Goal: Task Accomplishment & Management: Complete application form

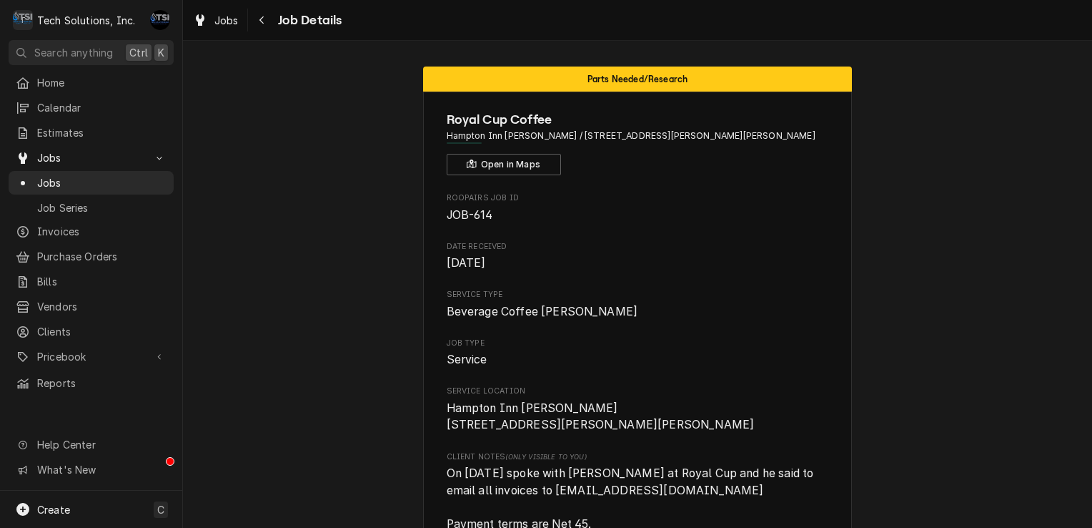
scroll to position [328, 0]
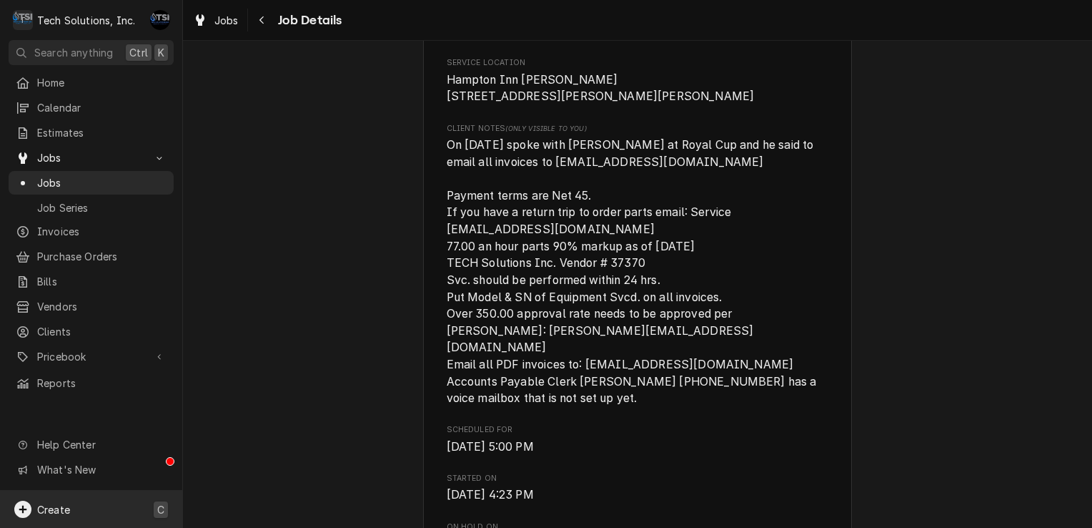
click at [48, 496] on div "Create C" at bounding box center [91, 508] width 182 height 37
click at [226, 370] on link "Job" at bounding box center [256, 361] width 129 height 24
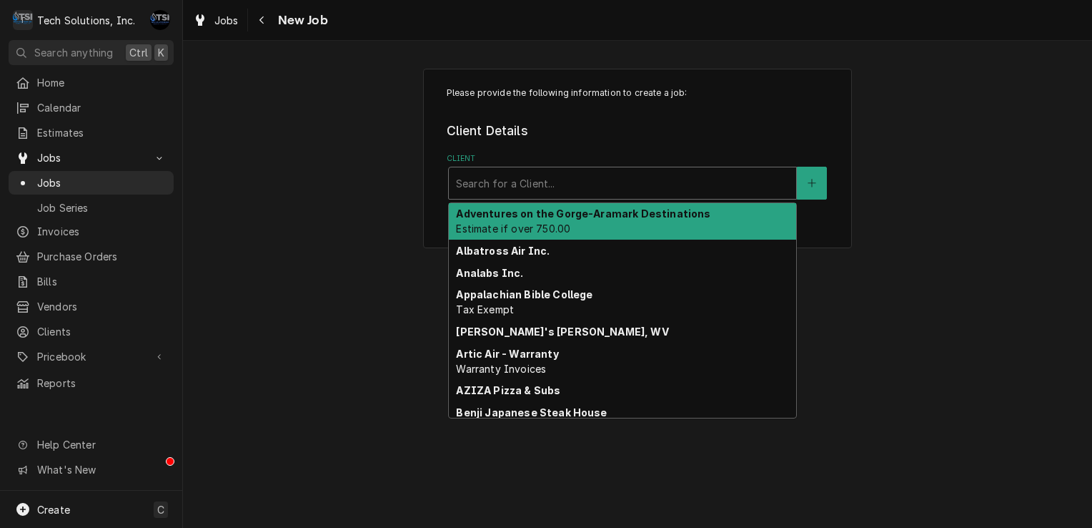
click at [520, 184] on div "Client" at bounding box center [622, 183] width 333 height 26
click at [523, 210] on strong "Adventures on the Gorge-Aramark Destinations" at bounding box center [583, 213] width 254 height 12
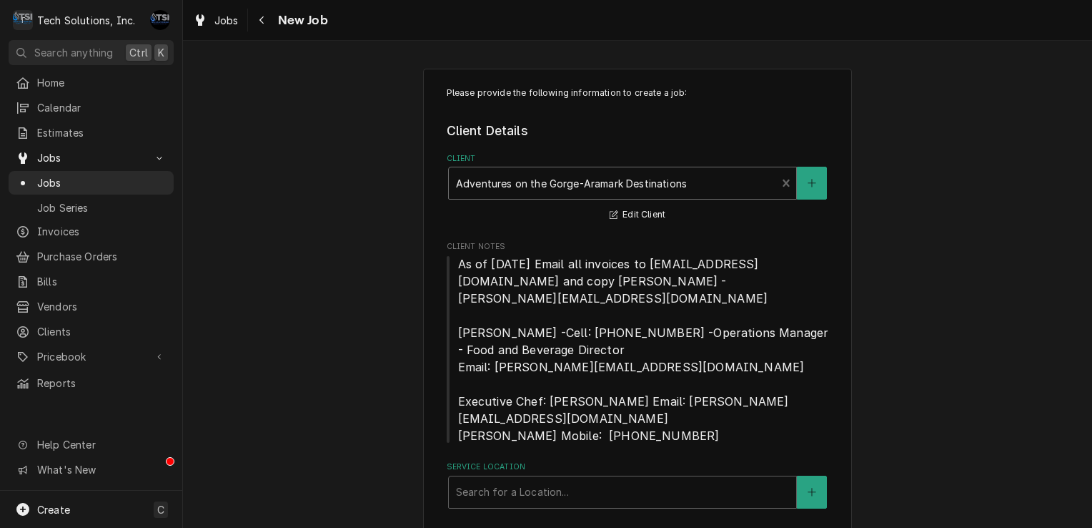
scroll to position [23, 0]
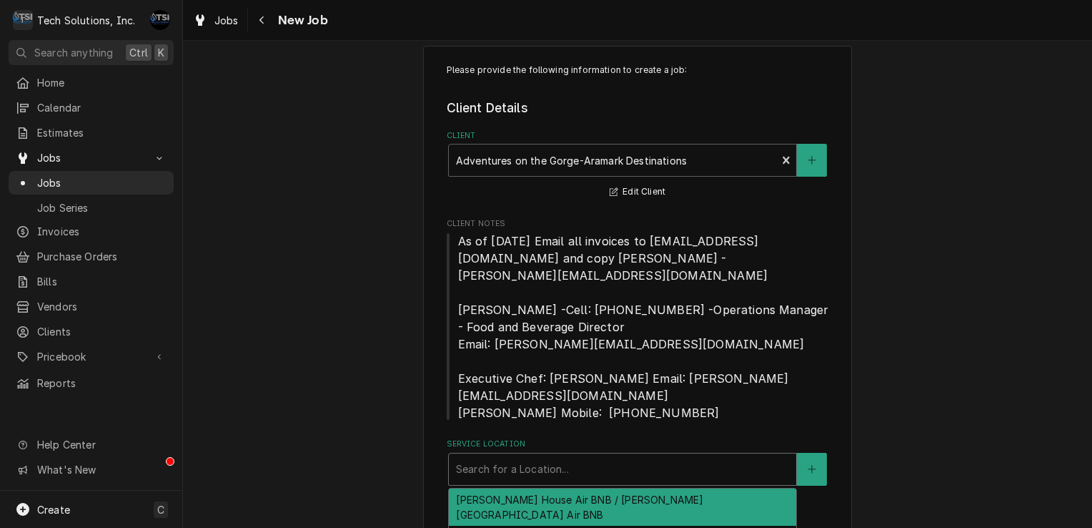
click at [513, 456] on div "Service Location" at bounding box center [622, 469] width 333 height 26
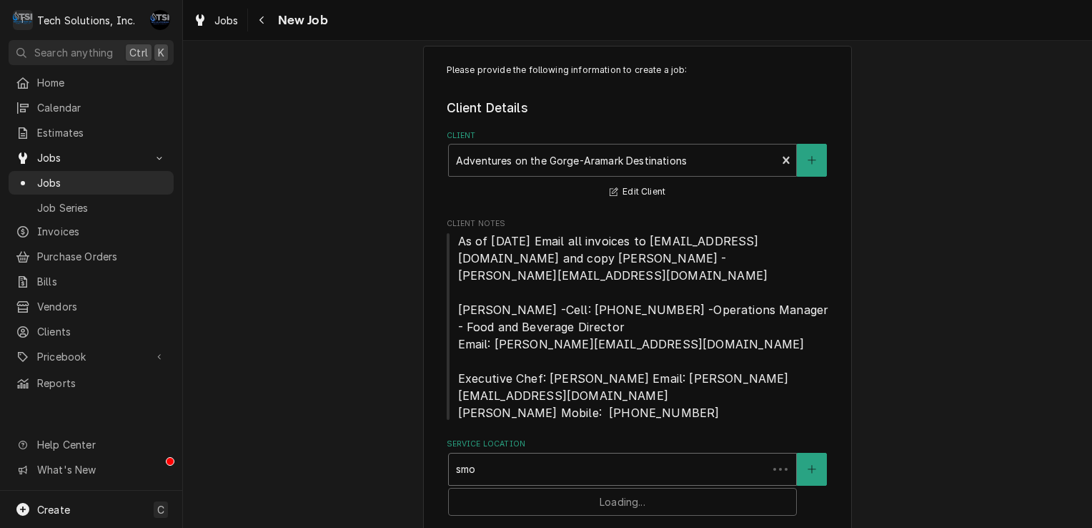
type input "smok"
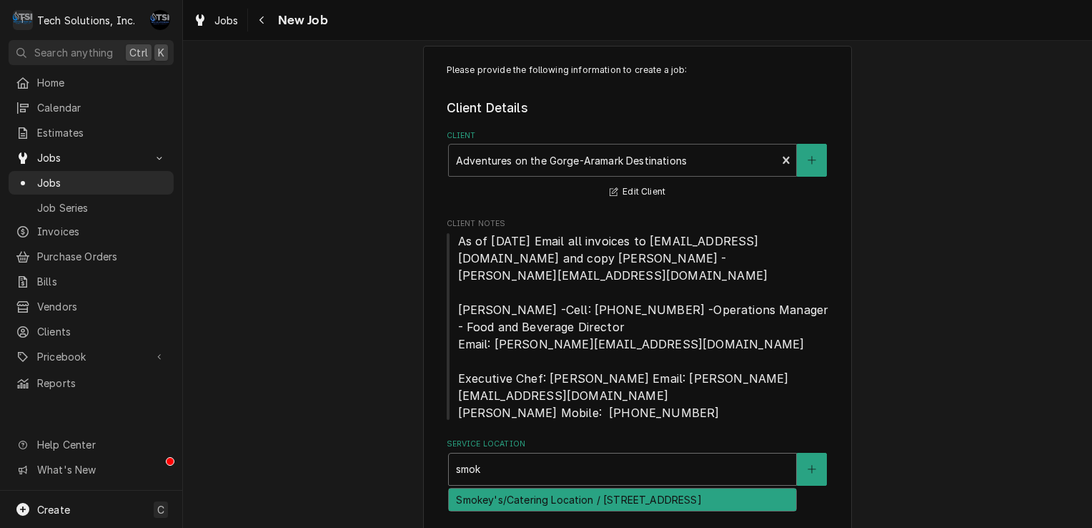
click at [531, 488] on div "Smokey's/Catering Location / [STREET_ADDRESS]" at bounding box center [622, 499] width 347 height 22
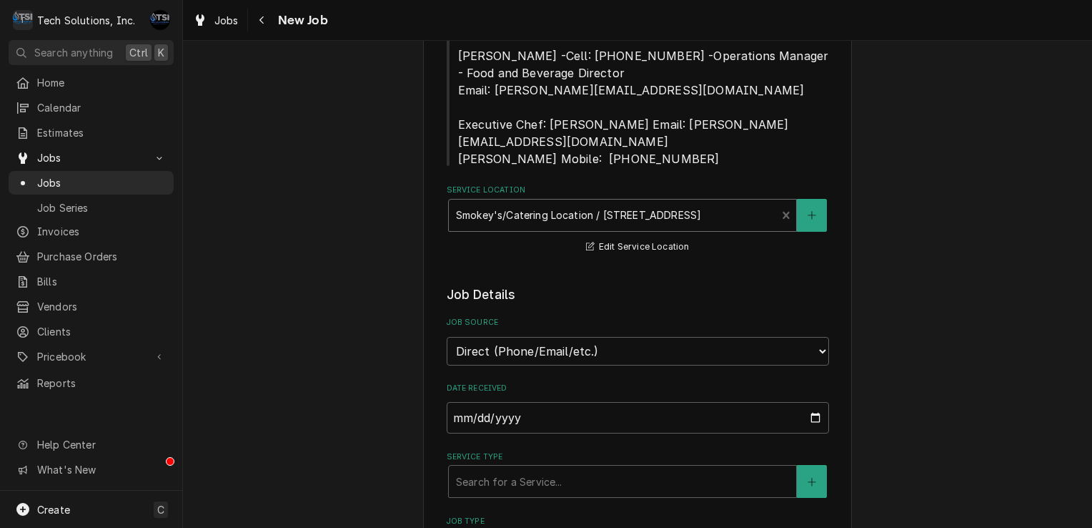
scroll to position [463, 0]
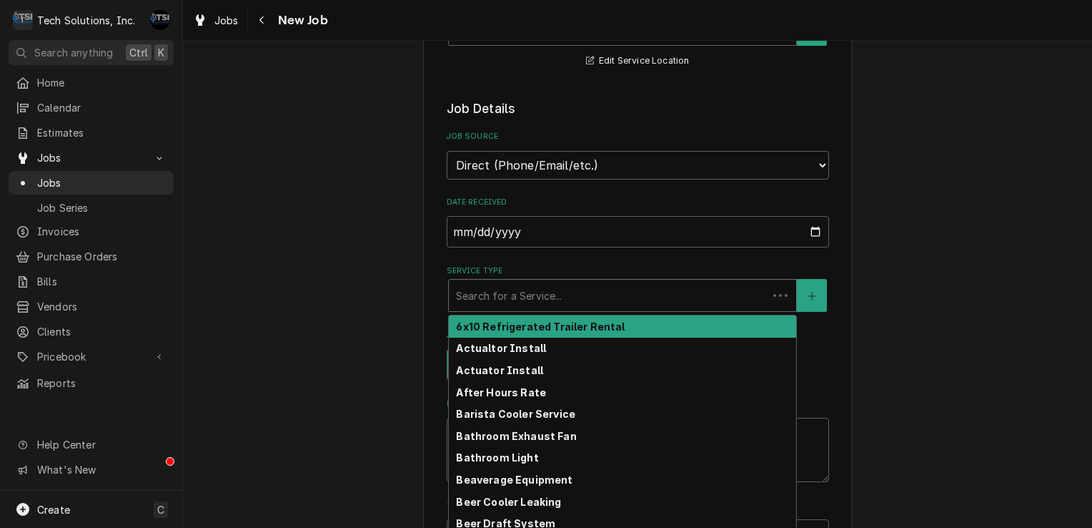
click at [600, 282] on div "Service Type" at bounding box center [608, 295] width 305 height 26
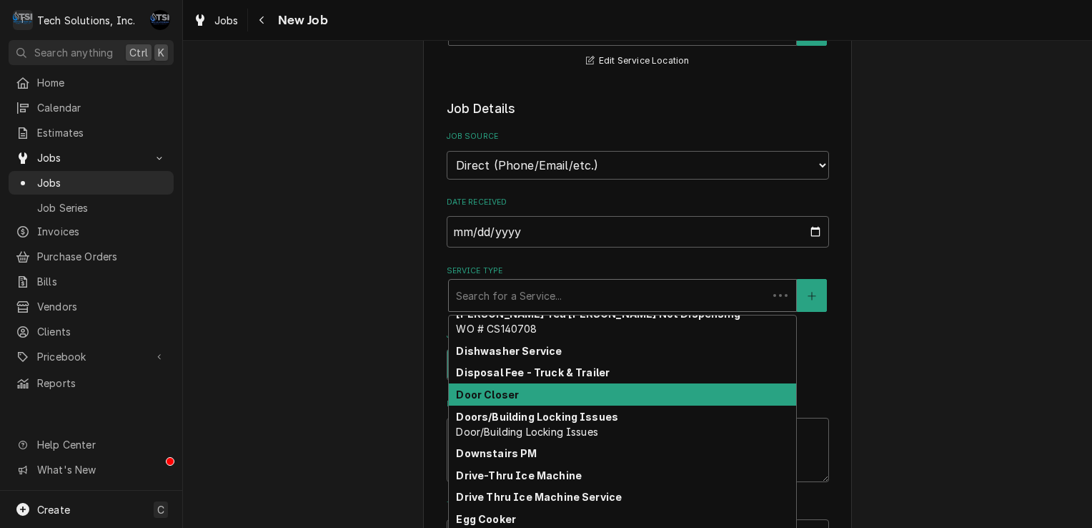
scroll to position [751, 0]
type textarea "x"
type input "w"
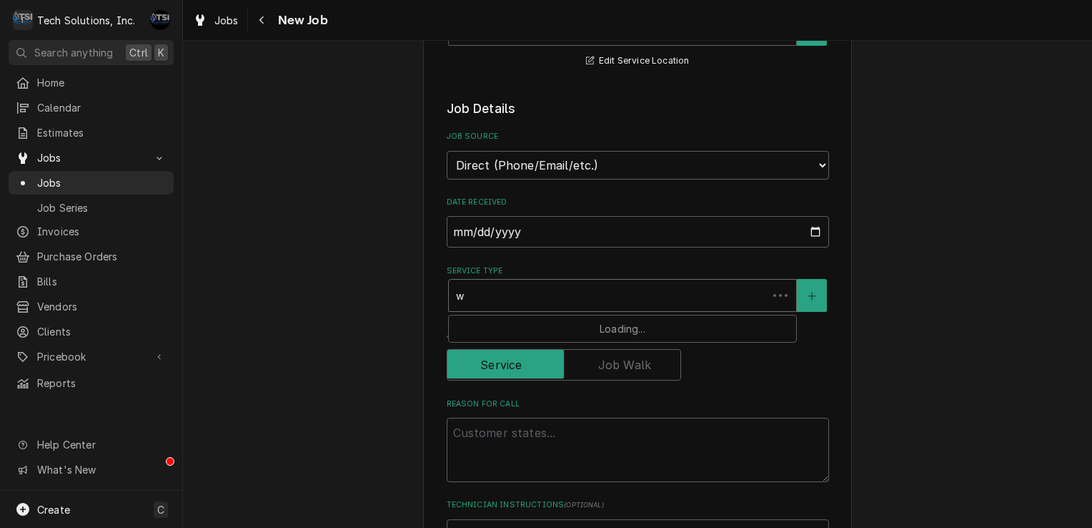
type textarea "x"
type input "wa"
type textarea "x"
type input "war"
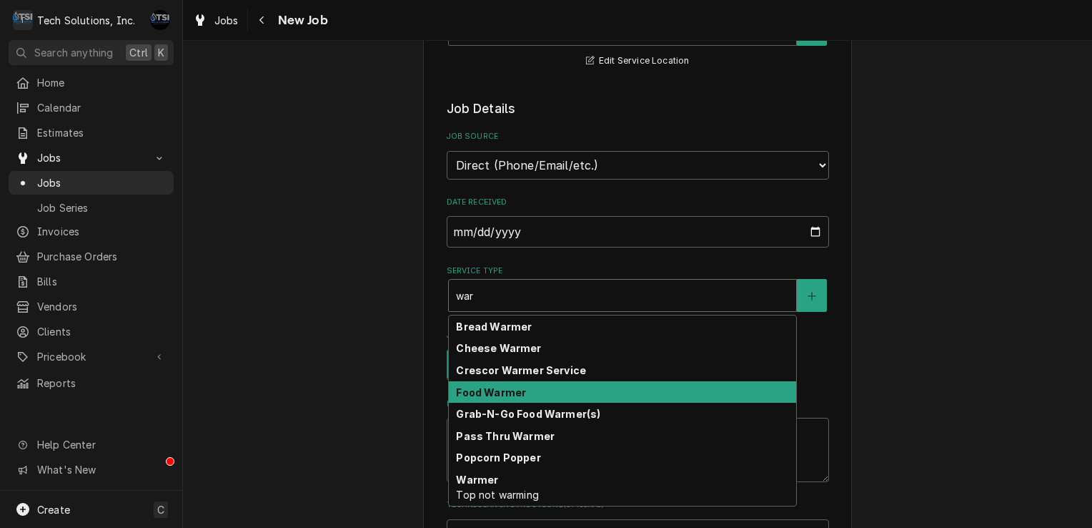
click at [552, 381] on div "Food Warmer" at bounding box center [622, 392] width 347 height 22
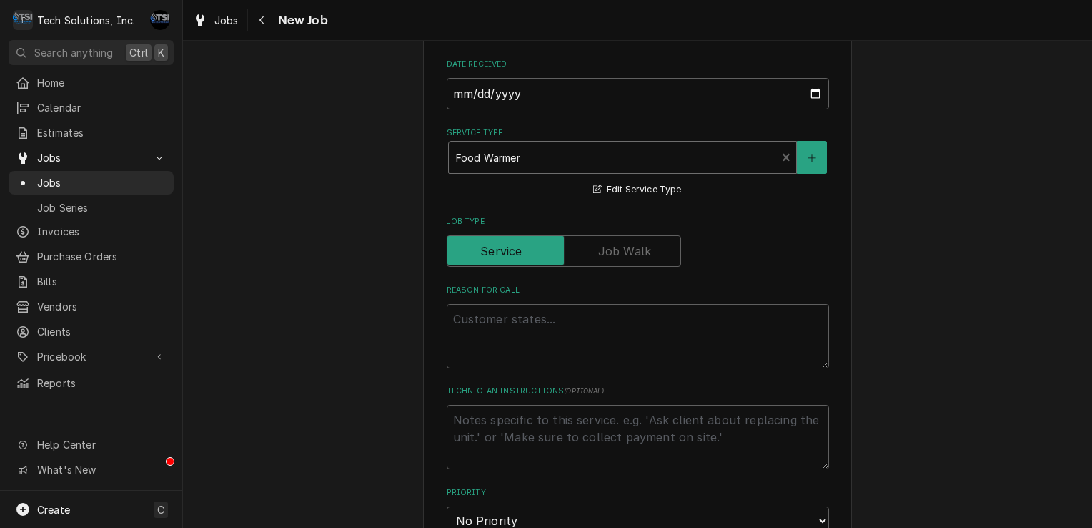
scroll to position [605, 0]
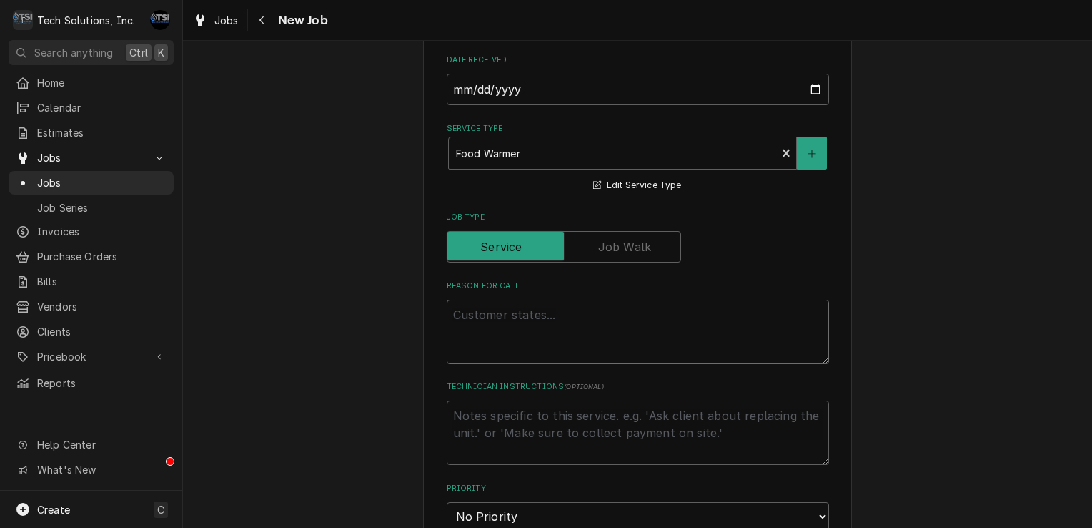
click at [571, 315] on textarea "Reason For Call" at bounding box center [638, 332] width 382 height 64
type textarea "x"
type textarea "c"
type textarea "x"
type textarea "cu"
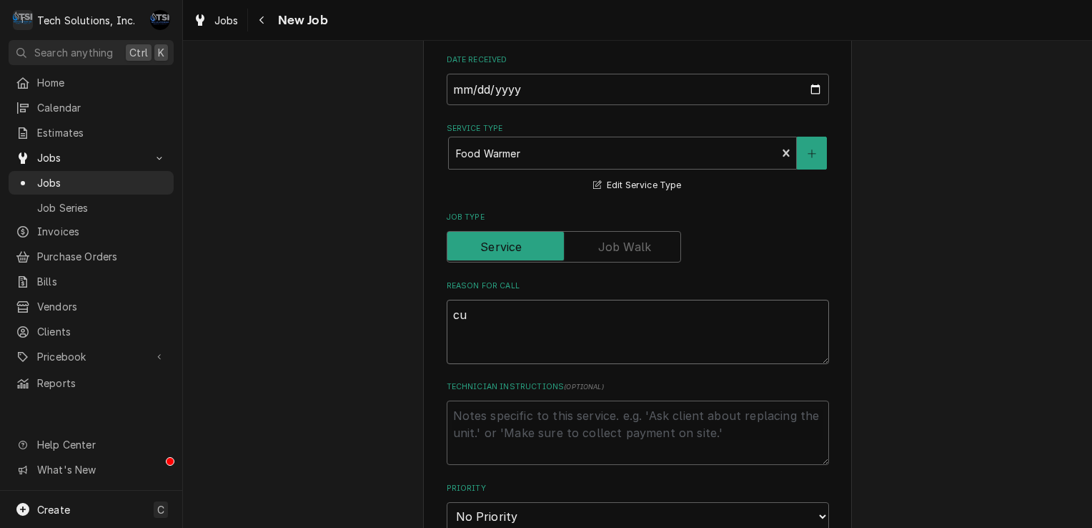
type textarea "x"
type textarea "cus"
type textarea "x"
type textarea "cust"
type textarea "x"
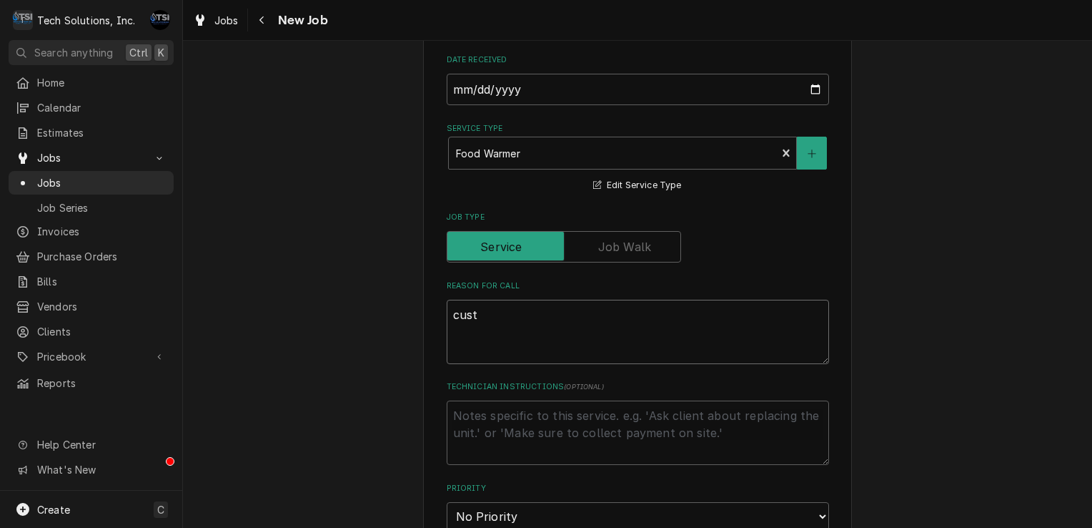
type textarea "custo"
type textarea "x"
type textarea "custom"
type textarea "x"
type textarea "custome"
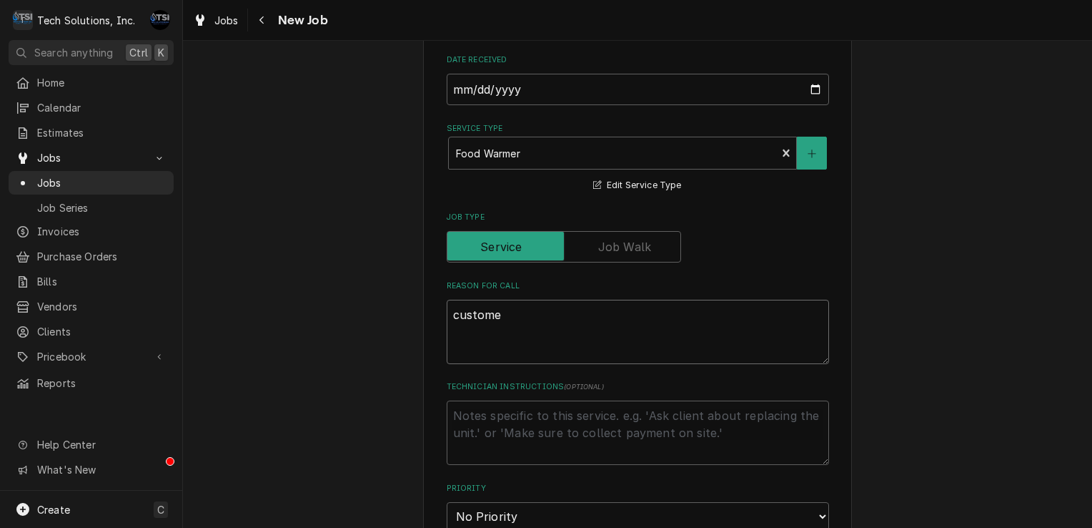
type textarea "x"
type textarea "customer"
type textarea "x"
type textarea "customer"
type textarea "x"
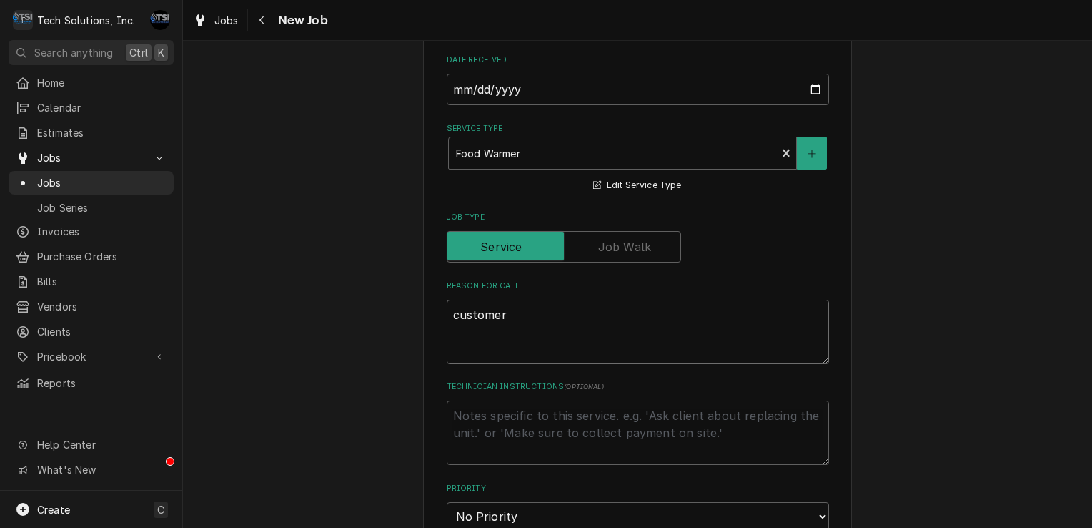
type textarea "customer s"
type textarea "x"
type textarea "customer sa"
type textarea "x"
type textarea "customer sai"
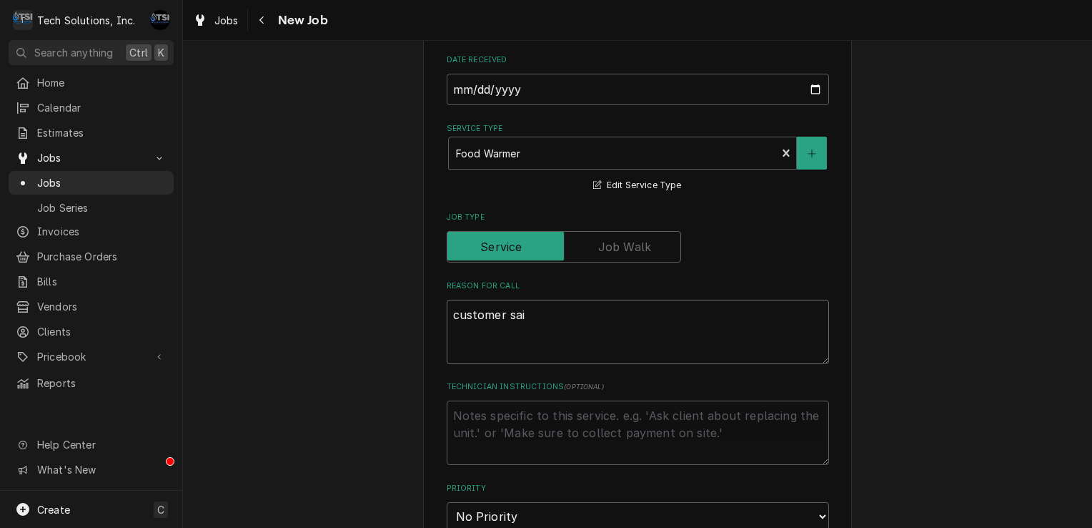
type textarea "x"
type textarea "customer said"
type textarea "x"
type textarea "customer said"
type textarea "x"
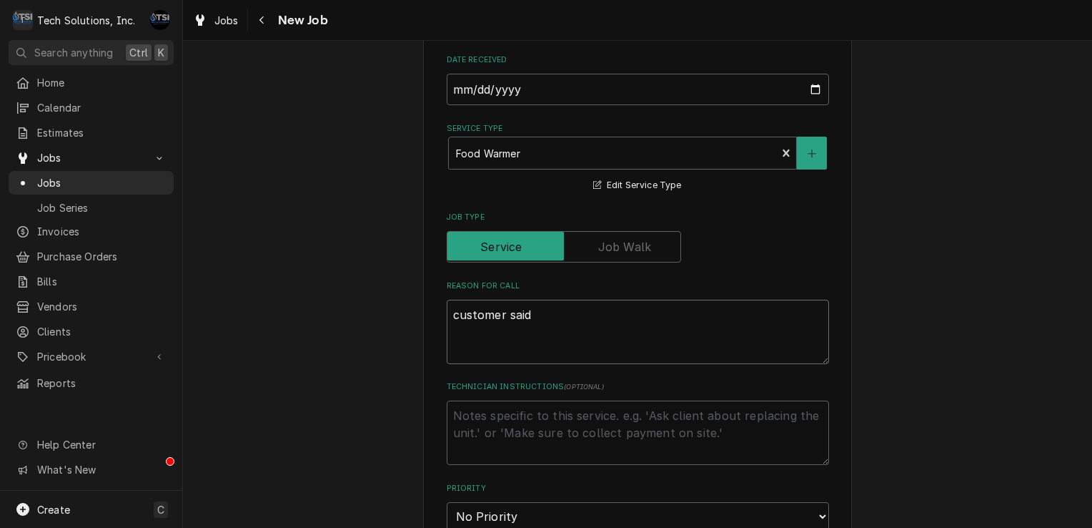
type textarea "customer said u"
type textarea "x"
type textarea "customer said un"
type textarea "x"
type textarea "customer said uni"
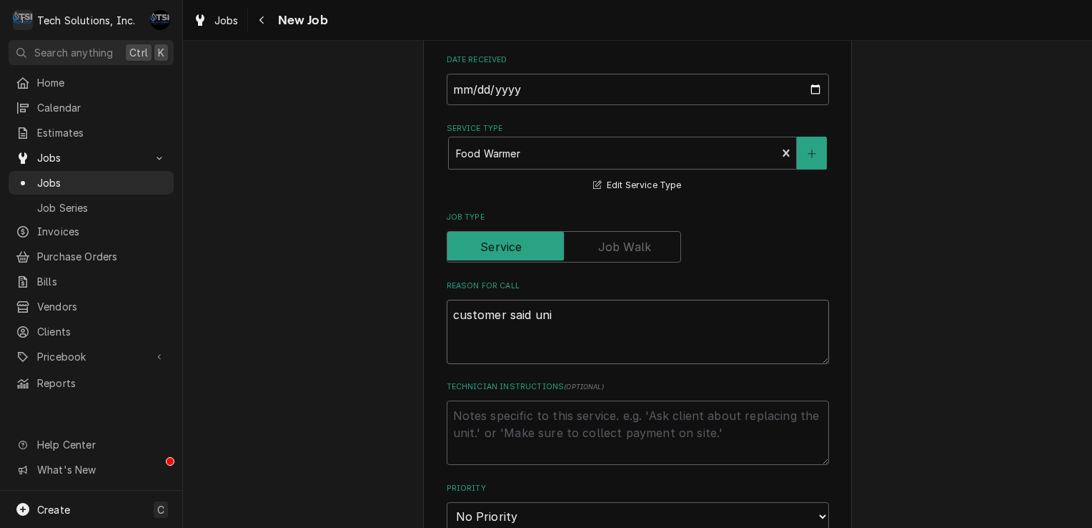
type textarea "x"
type textarea "customer said unit"
type textarea "x"
type textarea "customer said unit"
type textarea "x"
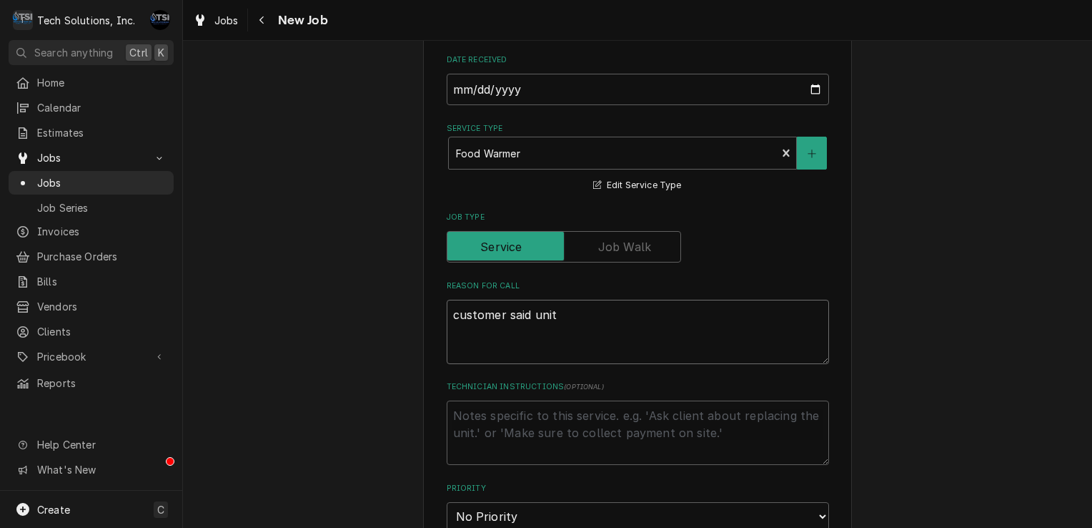
type textarea "customer said unit i"
type textarea "x"
type textarea "customer said unit is"
type textarea "x"
type textarea "customer said unit is"
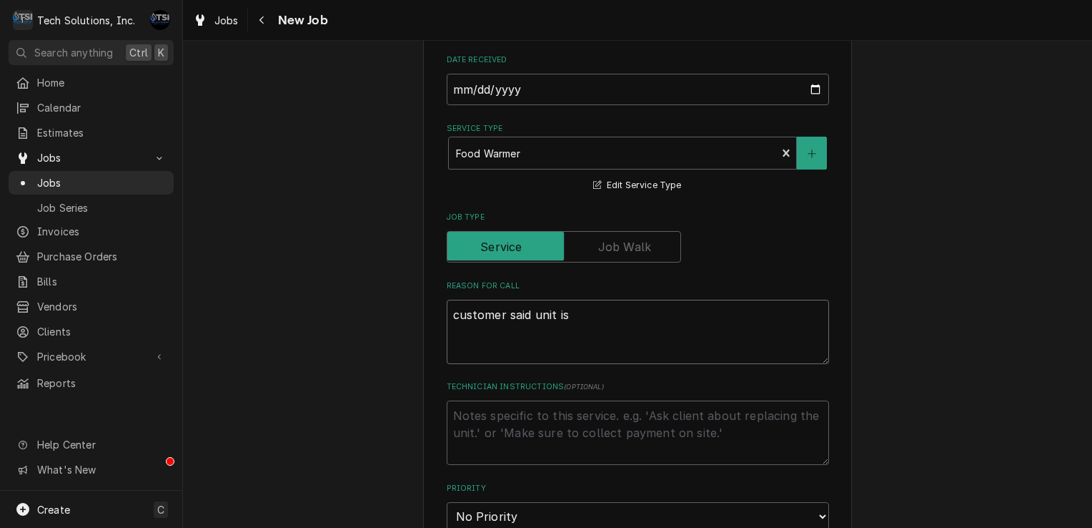
type textarea "x"
type textarea "customer said unit is y"
type textarea "x"
type textarea "customer said unit is"
type textarea "x"
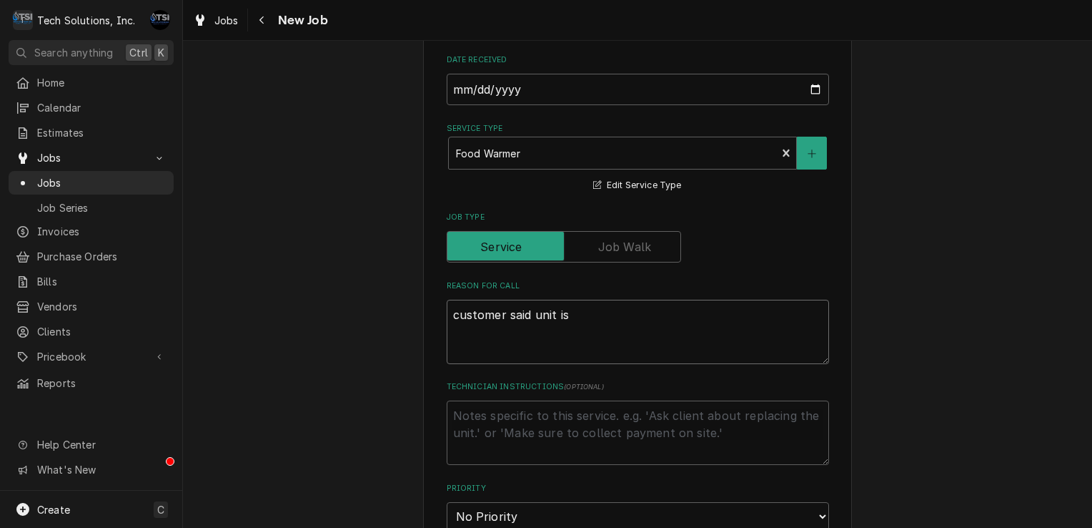
type textarea "customer said unit is t"
type textarea "x"
type textarea "customer said unit is tr"
type textarea "x"
type textarea "customer said unit is tri"
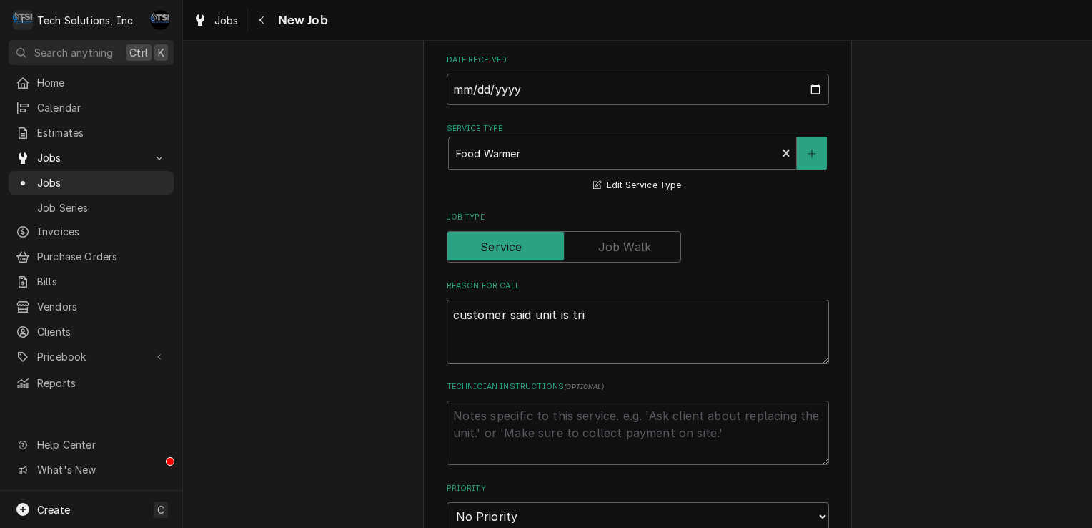
type textarea "x"
type textarea "customer said unit is trip"
type textarea "x"
type textarea "customer said unit is tripp"
type textarea "x"
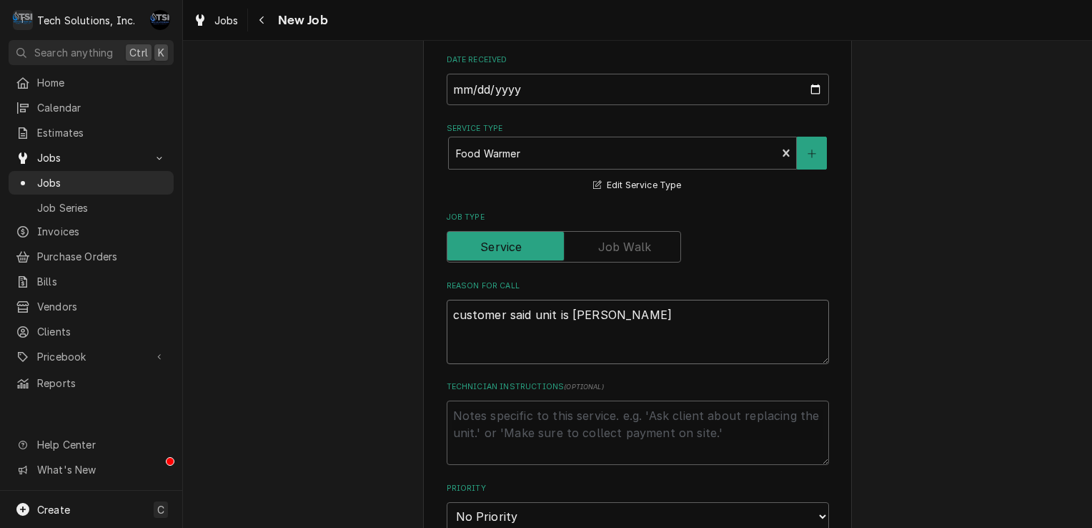
type textarea "customer said unit is trippi"
type textarea "x"
type textarea "customer said unit is trippin"
type textarea "x"
type textarea "customer said unit is trippinh"
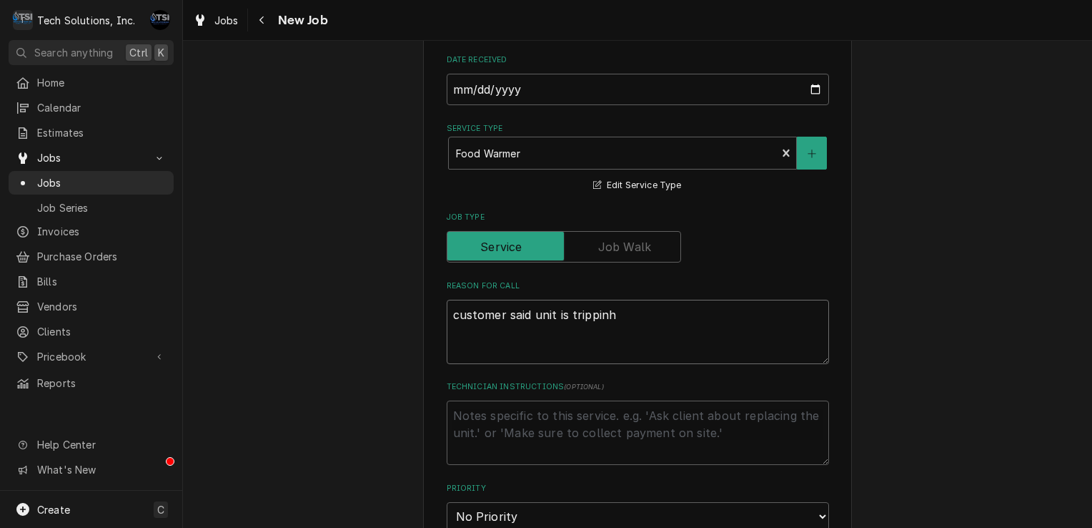
type textarea "x"
type textarea "customer said unit is trippinh"
type textarea "x"
type textarea "customer said unit is trippinh y"
type textarea "x"
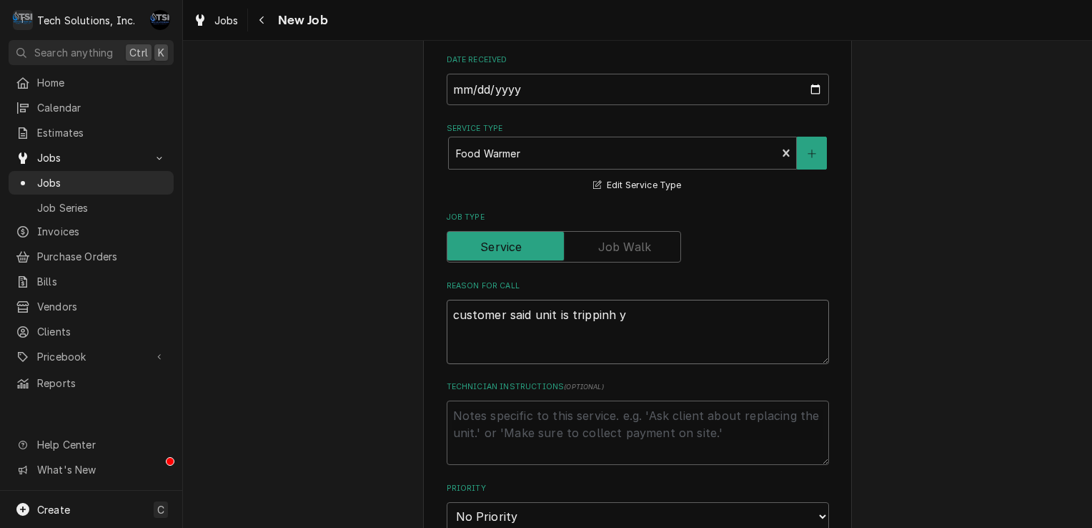
type textarea "customer said unit is trippinh yh"
type textarea "x"
type textarea "customer said unit is trippinh y"
type textarea "x"
type textarea "customer said unit is trippinh"
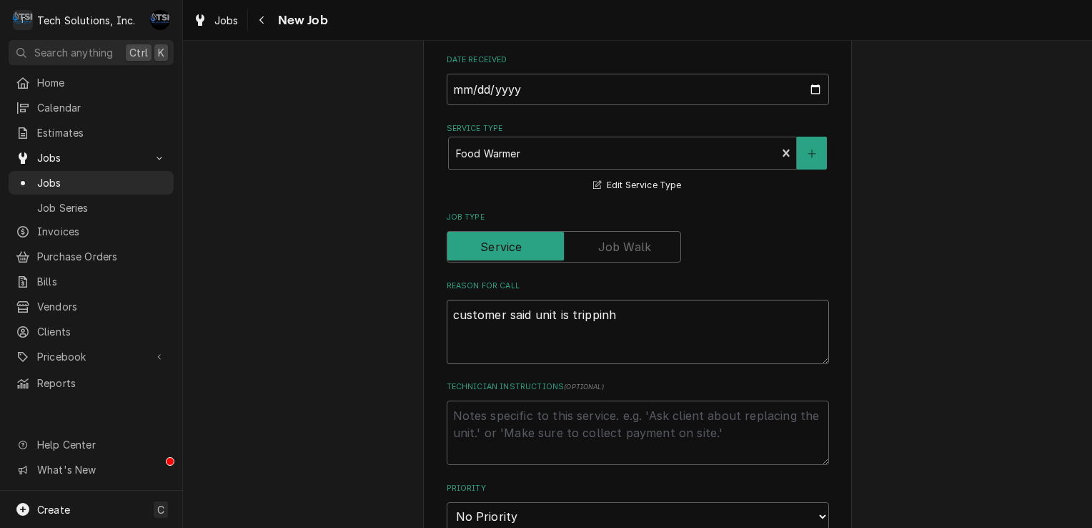
type textarea "x"
type textarea "customer said unit is trippinh"
type textarea "x"
type textarea "customer said unit is trippin"
type textarea "x"
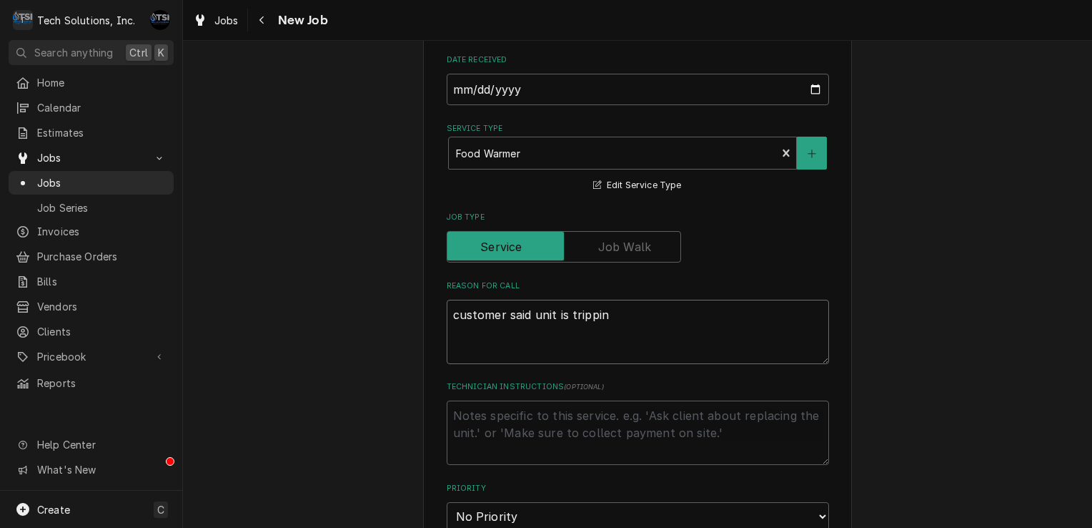
type textarea "customer said unit is trippi"
type textarea "x"
type textarea "customer said unit is trippih"
type textarea "x"
type textarea "customer said unit is trippihg"
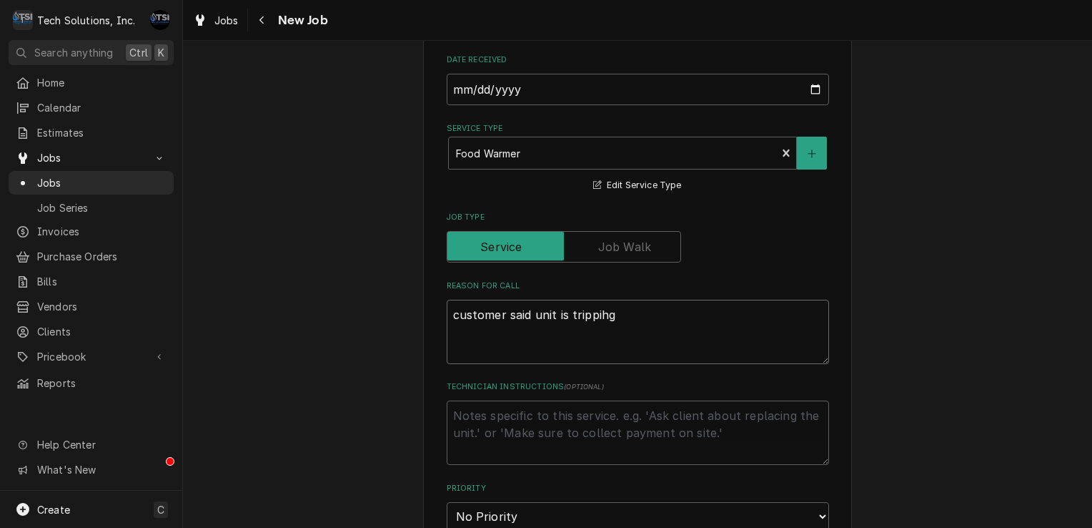
type textarea "x"
type textarea "customer said unit is trippih"
type textarea "x"
type textarea "customer said unit is trippi"
type textarea "x"
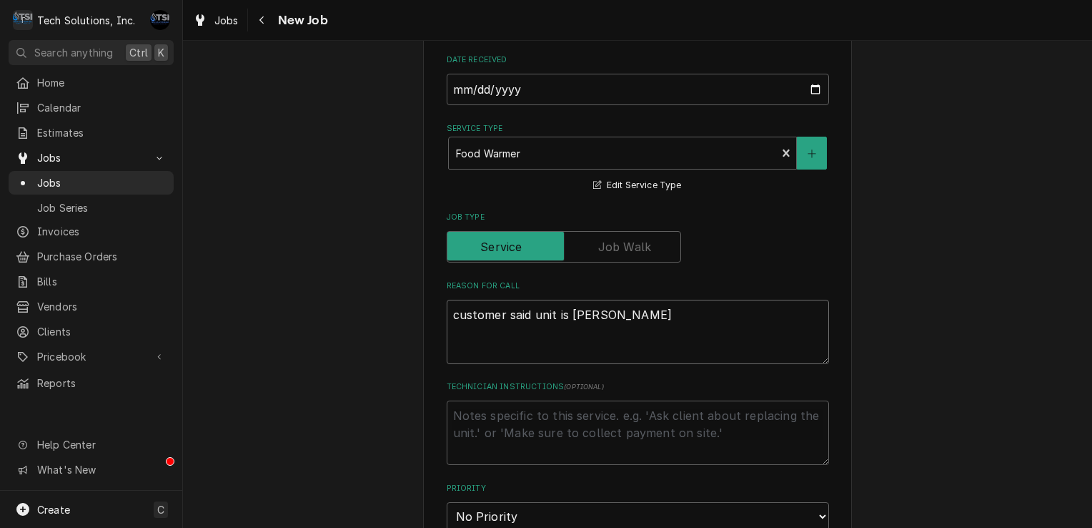
type textarea "customer said unit is trippig"
type textarea "x"
type textarea "customer said unit is trippig"
type textarea "x"
type textarea "customer said unit is trippig"
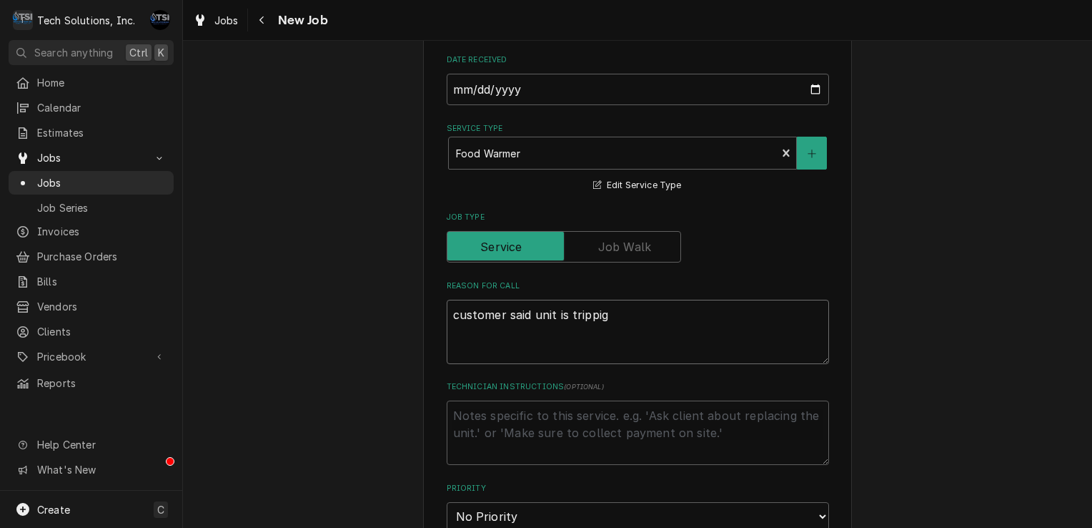
type textarea "x"
type textarea "customer said unit is trippi"
type textarea "x"
type textarea "customer said unit is trippin"
type textarea "x"
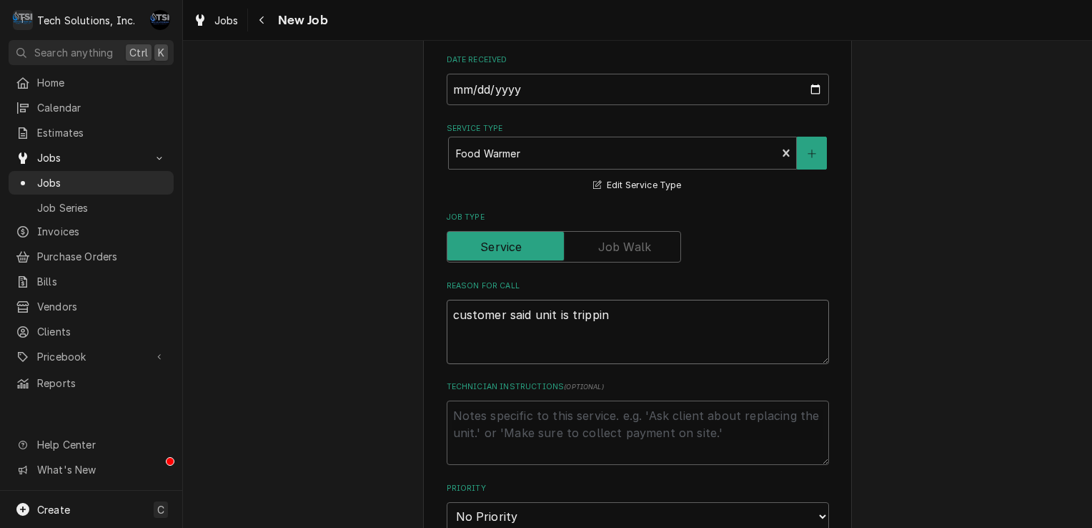
type textarea "customer said unit is tripping"
type textarea "x"
type textarea "customer said unit is tripping"
type textarea "x"
type textarea "customer said unit is tripping t"
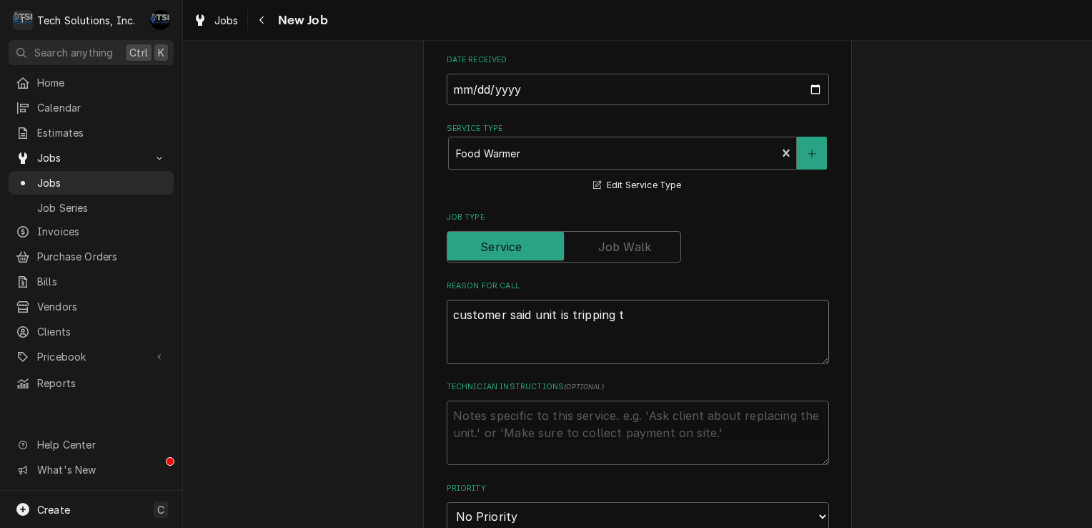
type textarea "x"
type textarea "customer said unit is tripping th"
type textarea "x"
type textarea "customer said unit is tripping thr"
type textarea "x"
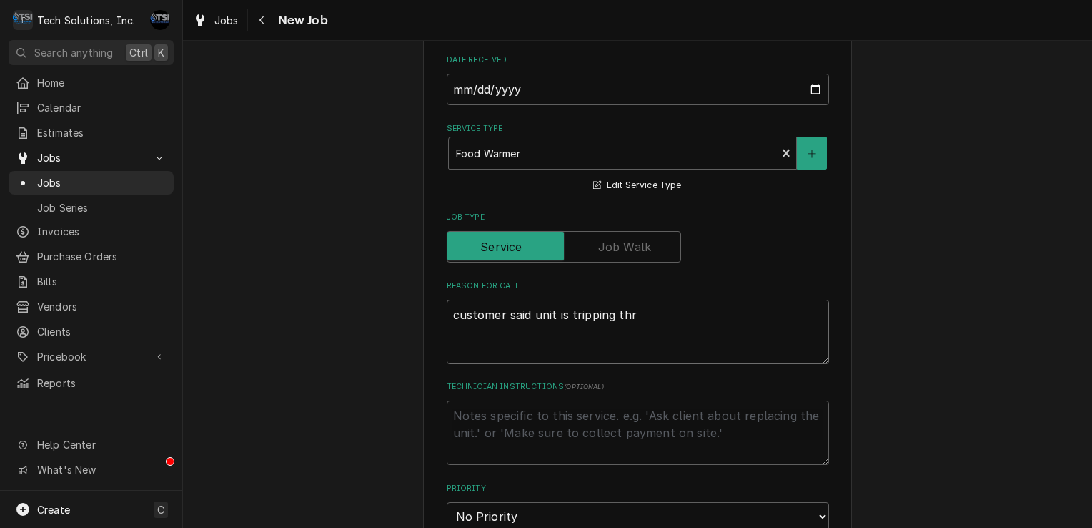
type textarea "customer said unit is tripping thr"
type textarea "x"
type textarea "customer said unit is tripping thr"
type textarea "x"
type textarea "customer said unit is tripping th"
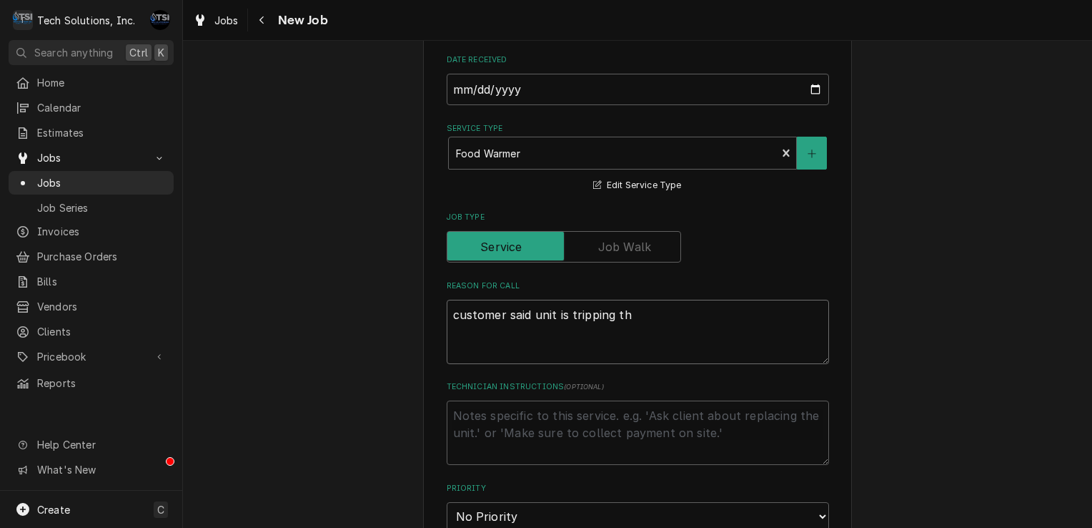
type textarea "x"
type textarea "customer said unit is tripping the"
type textarea "x"
type textarea "customer said unit is tripping the"
type textarea "x"
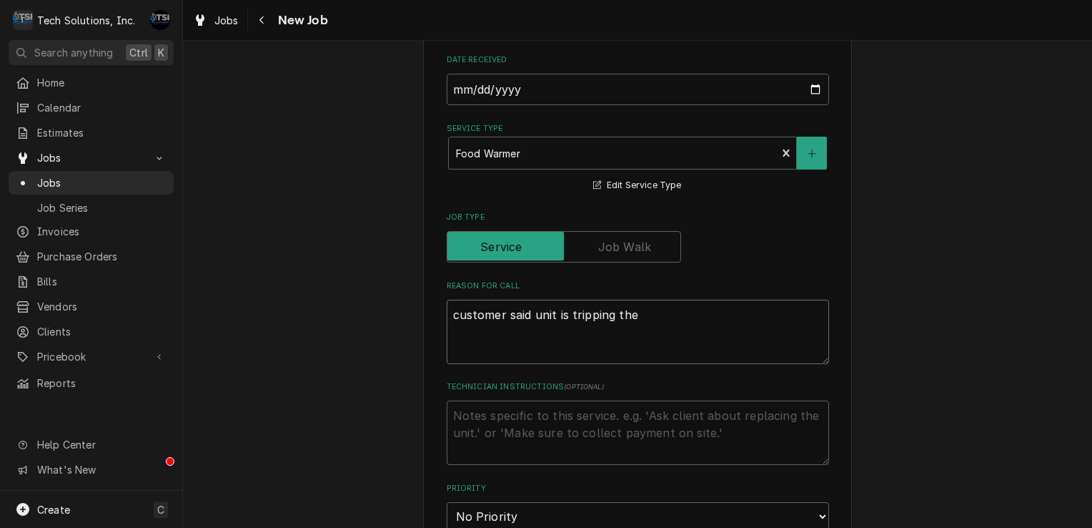
type textarea "customer said unit is tripping the b"
type textarea "x"
type textarea "customer said unit is tripping the br"
type textarea "x"
type textarea "customer said unit is tripping the bre"
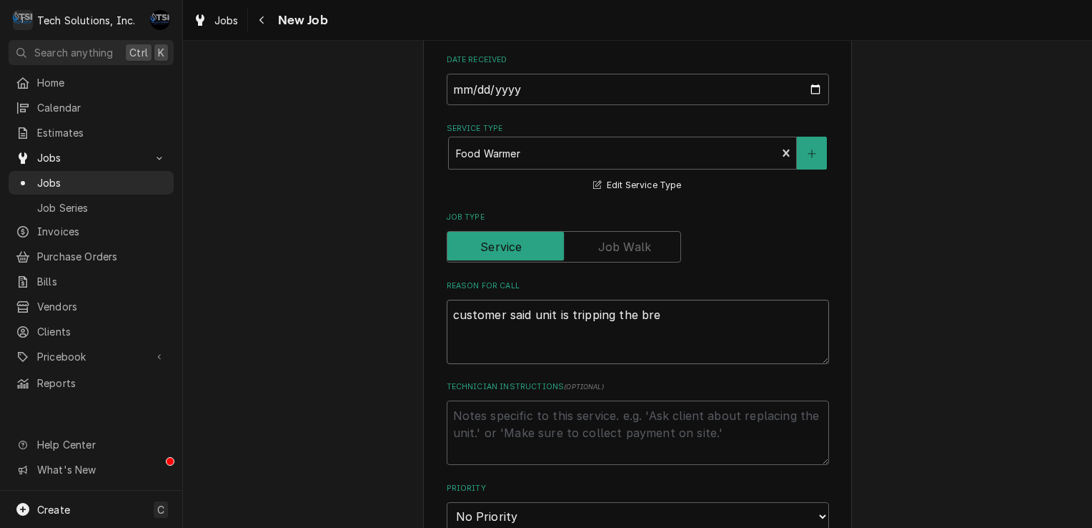
type textarea "x"
type textarea "customer said unit is tripping the brea"
type textarea "x"
type textarea "customer said unit is tripping the break"
type textarea "x"
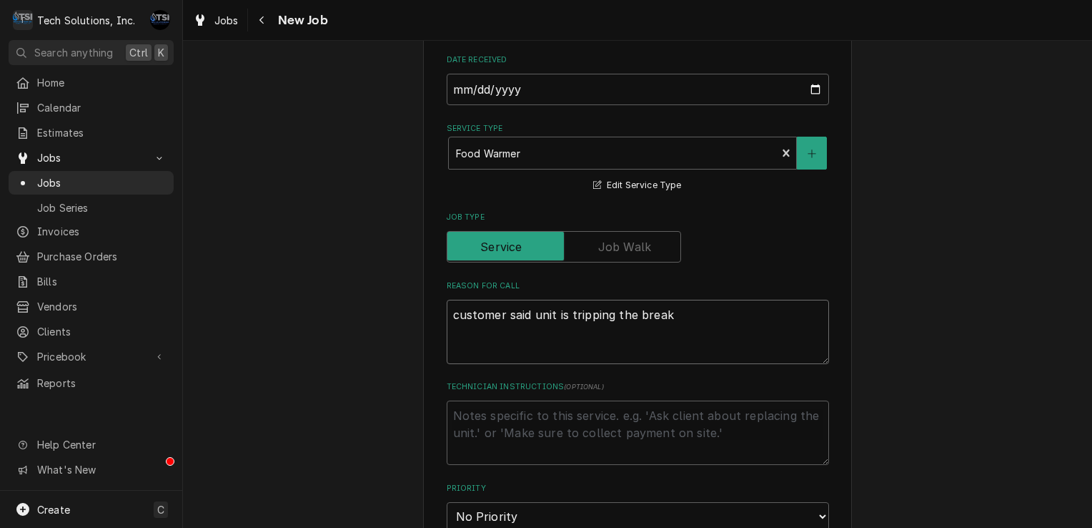
type textarea "customer said unit is tripping the breakr"
type textarea "x"
type textarea "customer said unit is tripping the break"
type textarea "x"
type textarea "customer said unit is tripping the breake"
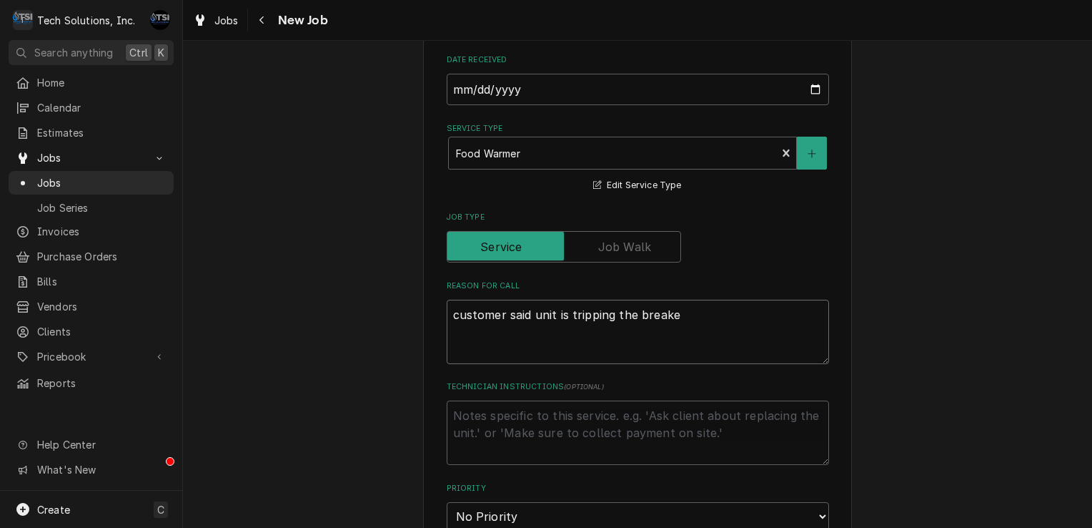
type textarea "x"
type textarea "customer said unit is tripping the breaker"
type textarea "x"
type textarea "customer said unit is tripping the breaker."
type textarea "x"
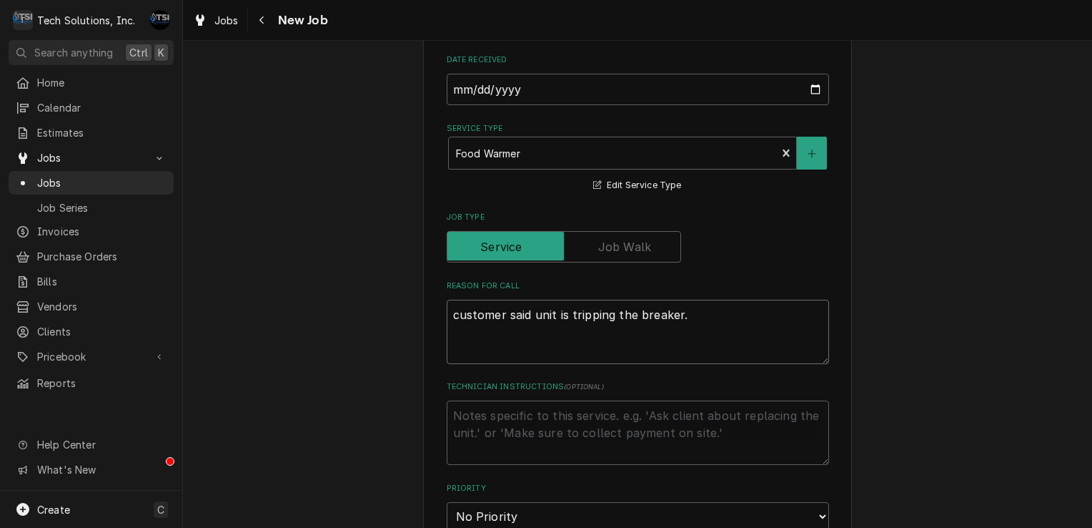
type textarea "customer said unit is tripping the breaker."
type textarea "x"
type textarea "customer said unit is tripping the breaker. c"
type textarea "x"
type textarea "customer said unit is tripping the breaker. cu"
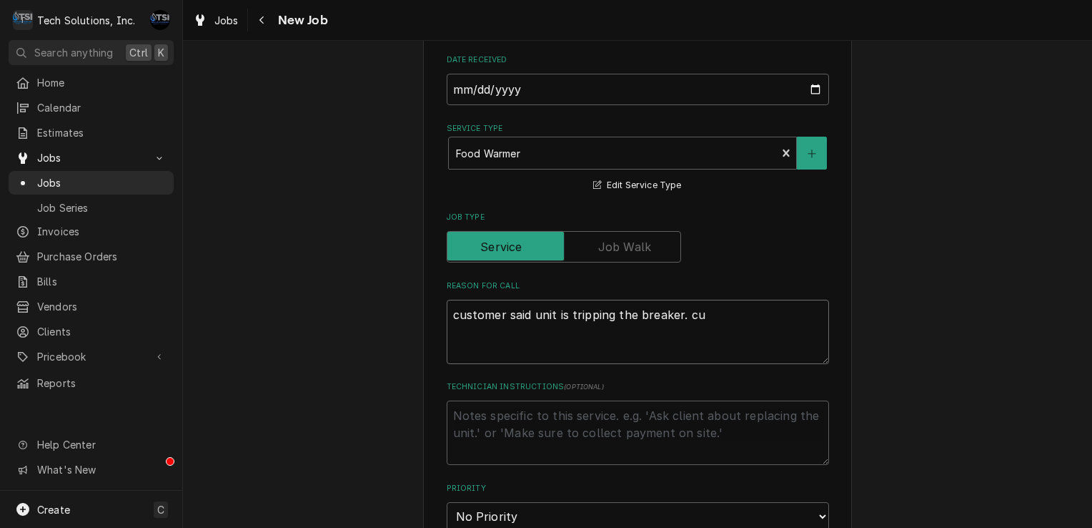
type textarea "x"
type textarea "customer said unit is tripping the breaker. cus"
type textarea "x"
type textarea "customer said unit is tripping the breaker. cust"
type textarea "x"
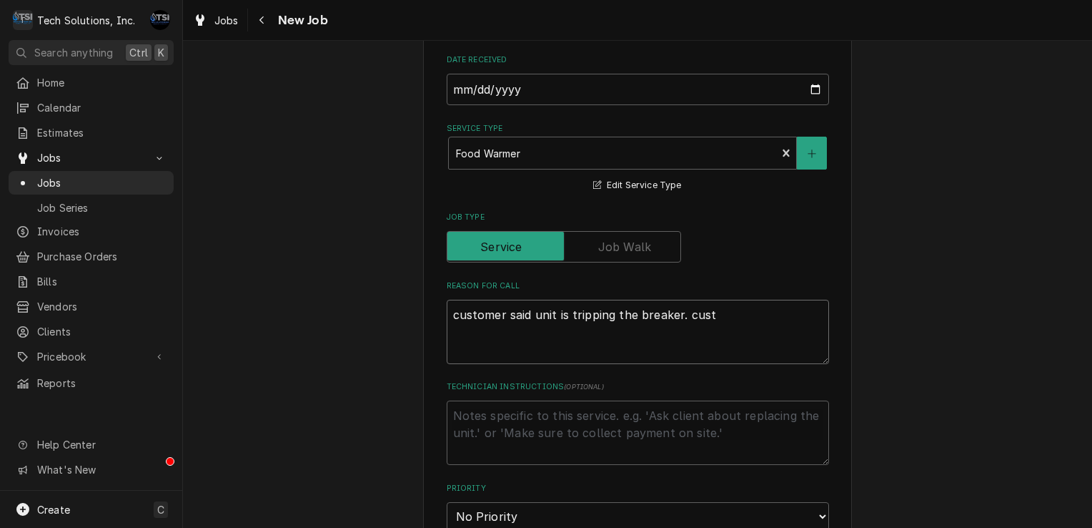
type textarea "customer said unit is tripping the breaker. custo"
type textarea "x"
type textarea "customer said unit is tripping the breaker. custom"
type textarea "x"
type textarea "customer said unit is tripping the breaker. customk"
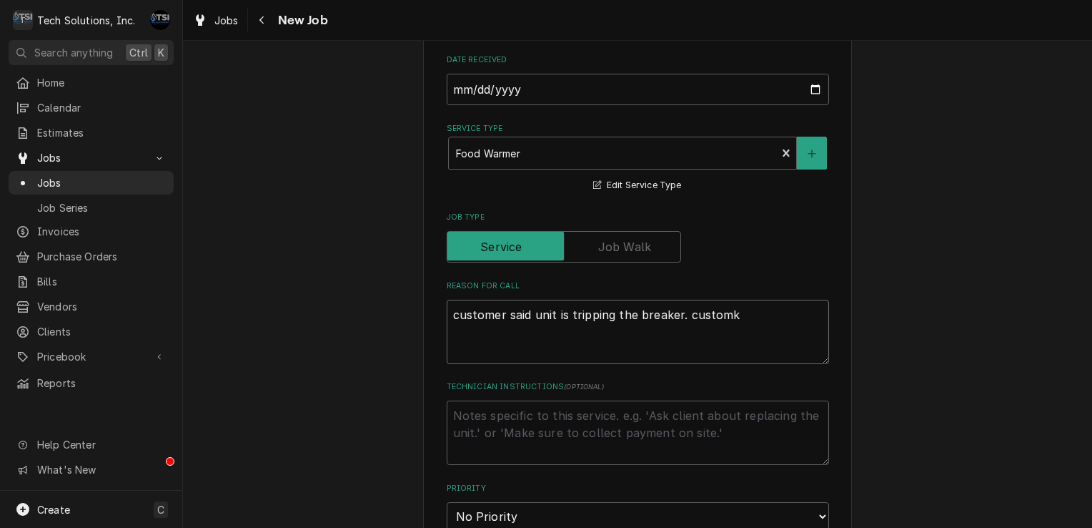
type textarea "x"
type textarea "customer said unit is tripping the breaker. custom"
type textarea "x"
type textarea "customer said unit is tripping the breaker. custome"
type textarea "x"
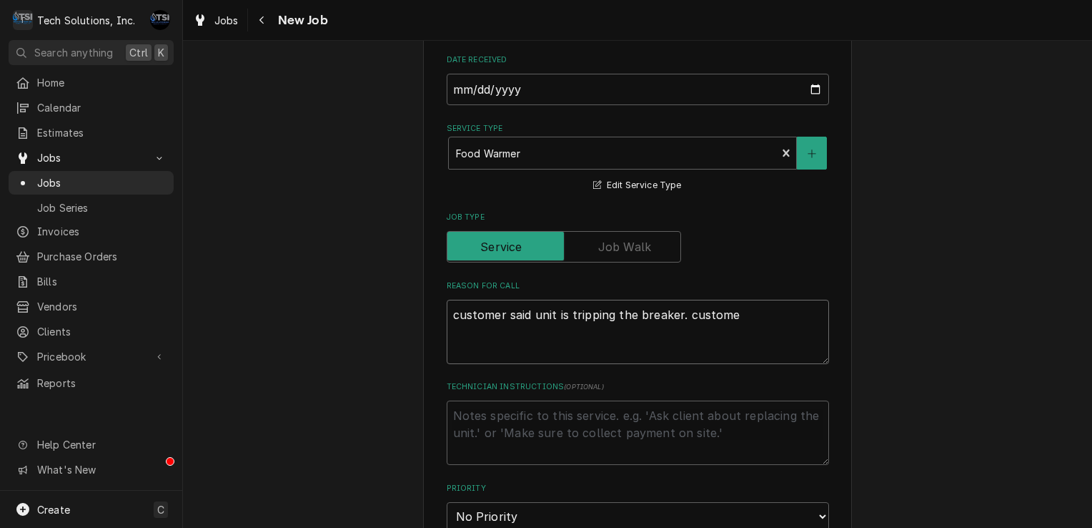
type textarea "customer said unit is tripping the breaker. customer"
type textarea "x"
type textarea "customer said unit is tripping the breaker. customer"
type textarea "x"
type textarea "customer said unit is tripping the breaker. customer a"
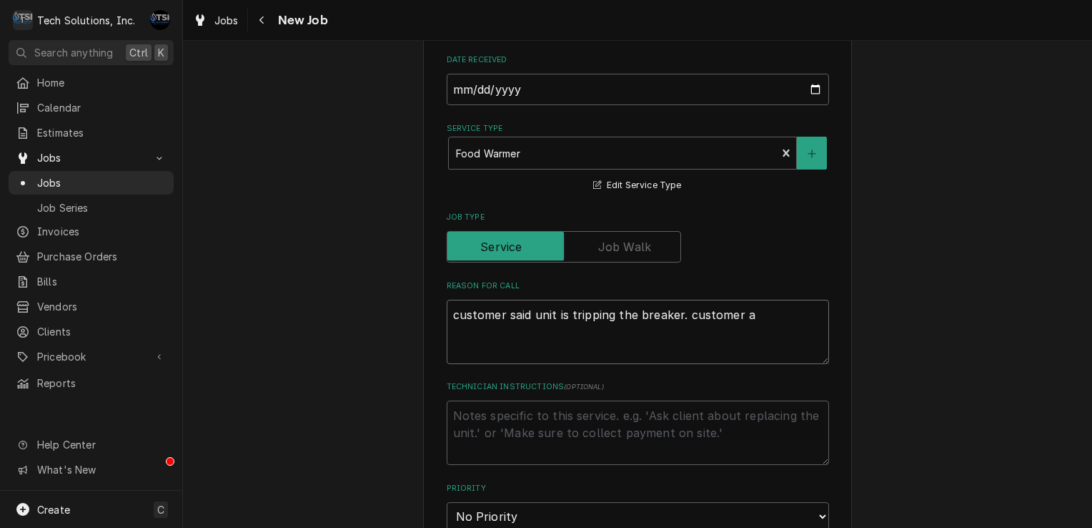
type textarea "x"
type textarea "customer said unit is tripping the breaker. customer as"
type textarea "x"
type textarea "customer said unit is tripping the breaker. customer ask"
type textarea "x"
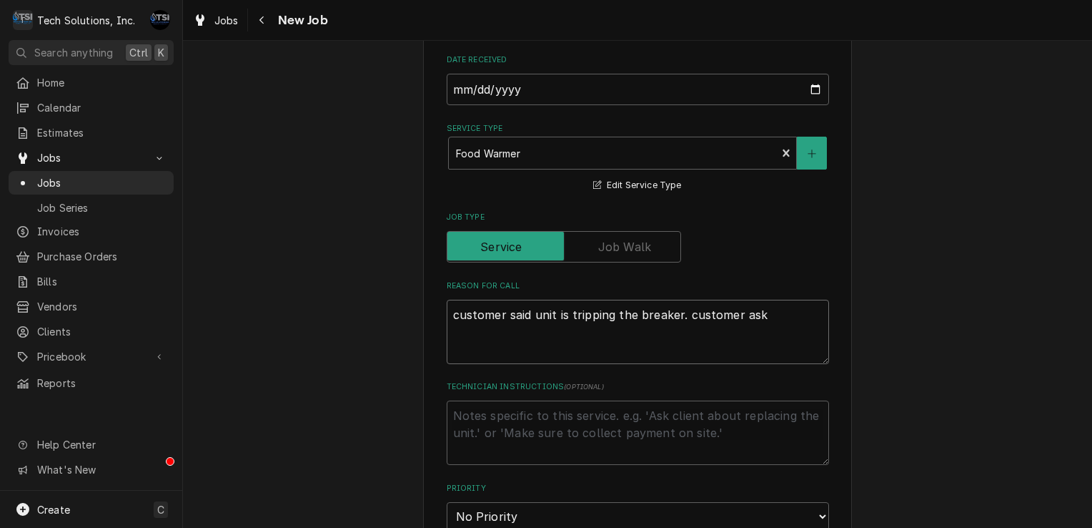
type textarea "customer said unit is tripping the breaker. customer aske"
type textarea "x"
type textarea "customer said unit is tripping the breaker. customer asked"
type textarea "x"
type textarea "customer said unit is tripping the breaker. customer asked"
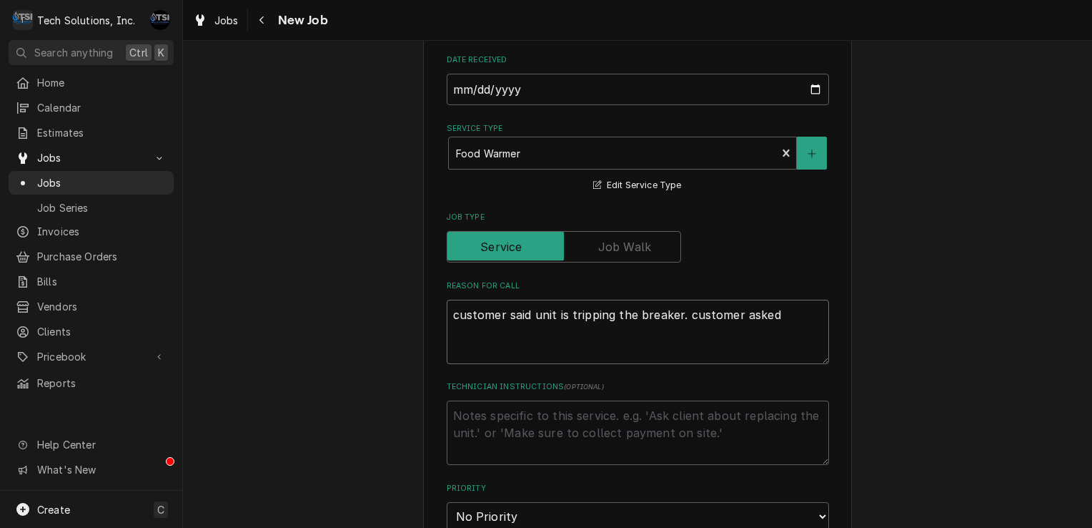
type textarea "x"
type textarea "customer said unit is tripping the breaker. customer asked t"
type textarea "x"
type textarea "customer said unit is tripping the breaker. customer asked te"
type textarea "x"
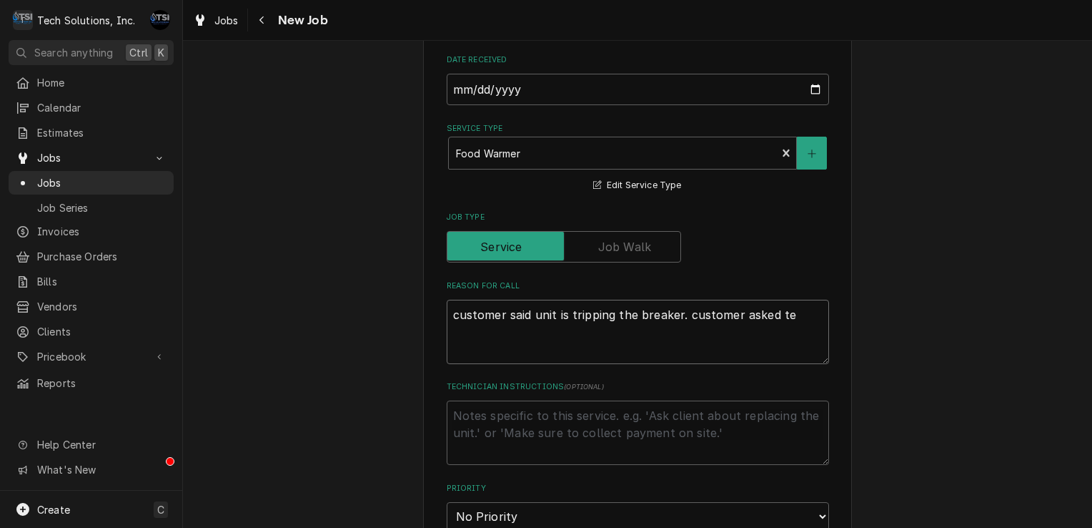
type textarea "customer said unit is tripping the breaker. customer asked tec"
type textarea "x"
type textarea "customer said unit is tripping the breaker. customer asked tech"
type textarea "x"
type textarea "customer said unit is tripping the breaker. customer asked tech"
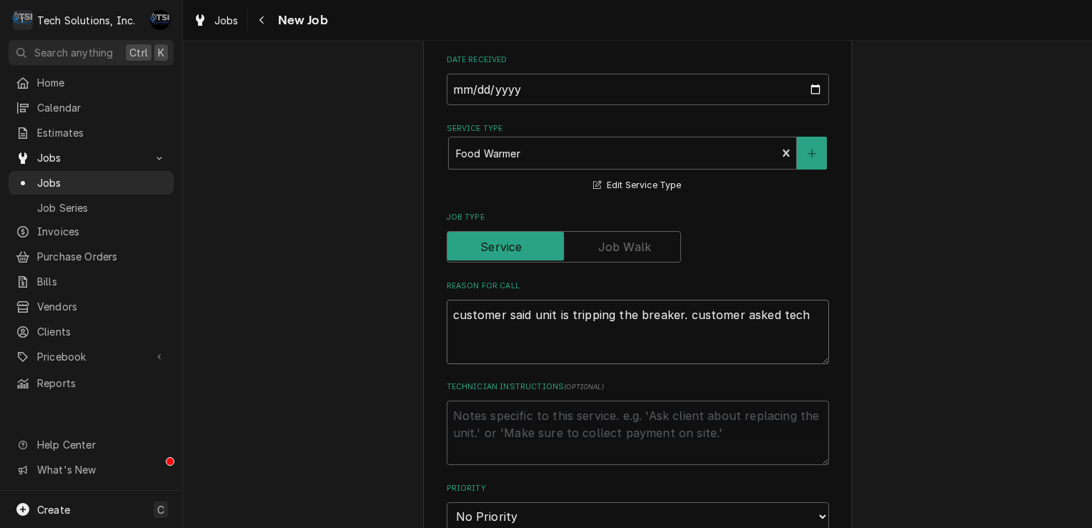
type textarea "x"
type textarea "customer said unit is tripping the breaker. customer asked tech t"
type textarea "x"
type textarea "customer said unit is tripping the breaker. customer asked tech to"
type textarea "x"
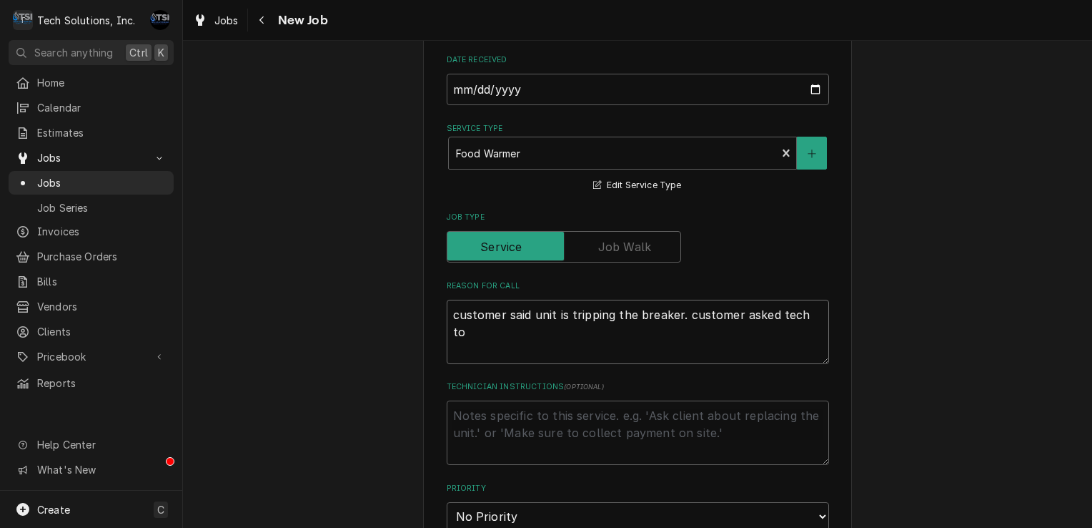
type textarea "customer said unit is tripping the breaker. customer asked tech to"
type textarea "x"
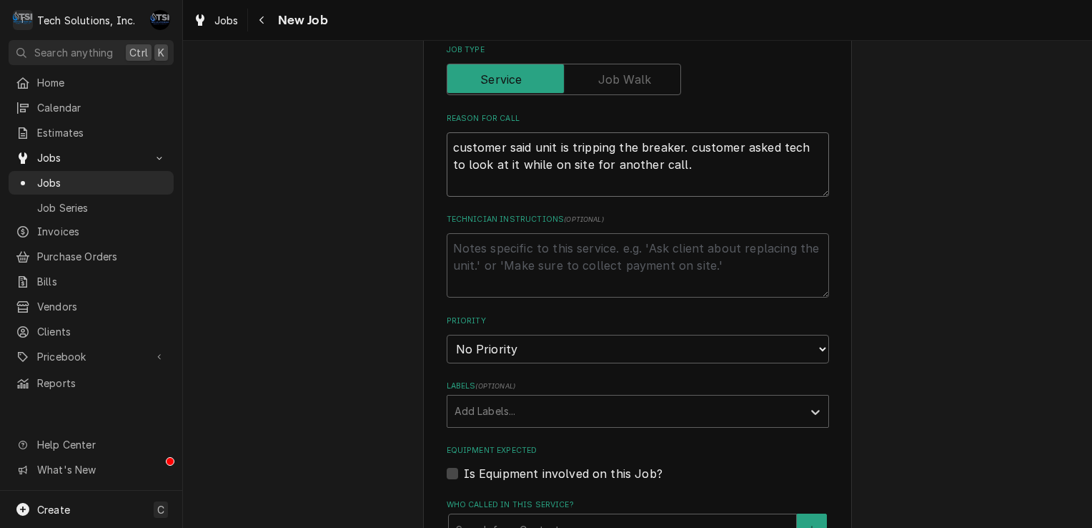
scroll to position [772, 0]
drag, startPoint x: 571, startPoint y: 315, endPoint x: 485, endPoint y: 375, distance: 105.3
click at [485, 375] on fieldset "Job Details Job Source Direct (Phone/Email/etc.) Service Channel Other Date Rec…" at bounding box center [638, 398] width 382 height 1217
click at [447, 335] on select "No Priority Urgent High Medium Low" at bounding box center [638, 349] width 382 height 29
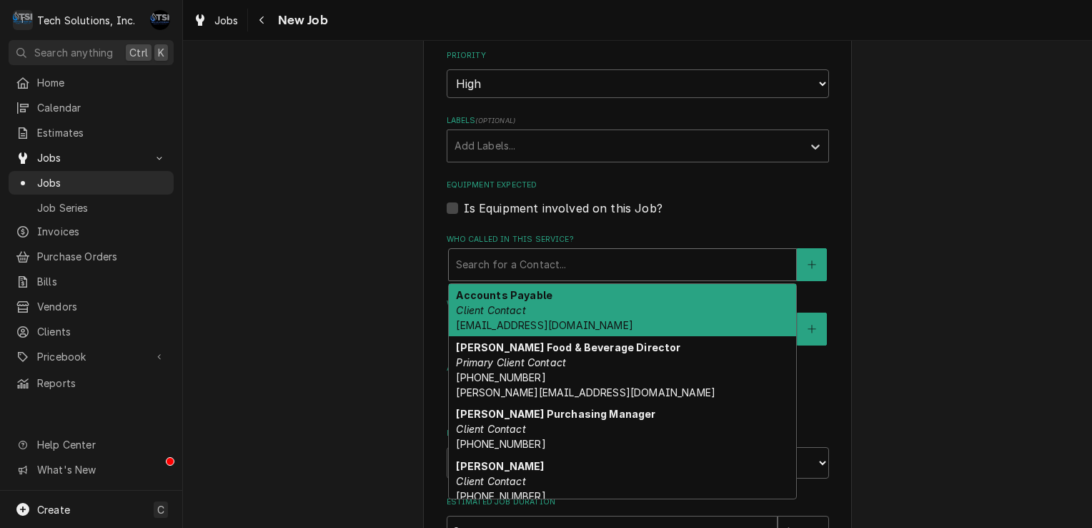
click at [520, 252] on div "Who called in this service?" at bounding box center [622, 265] width 333 height 26
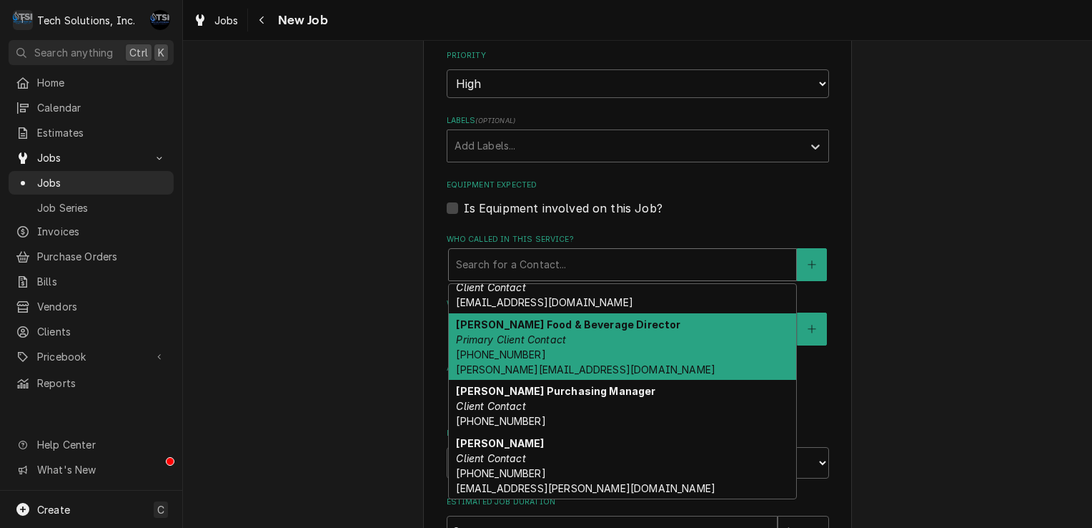
scroll to position [0, 0]
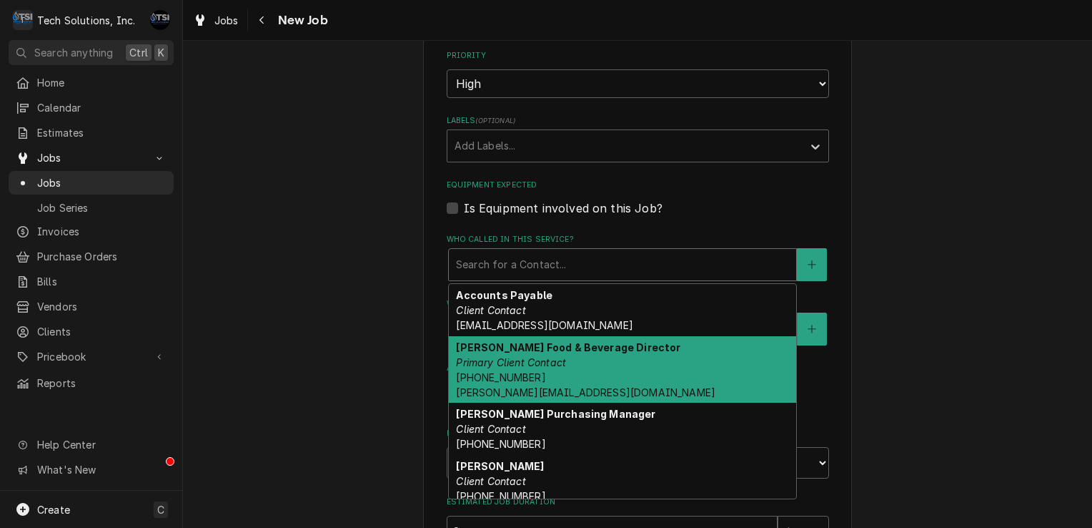
click at [506, 356] on em "Primary Client Contact" at bounding box center [511, 362] width 110 height 12
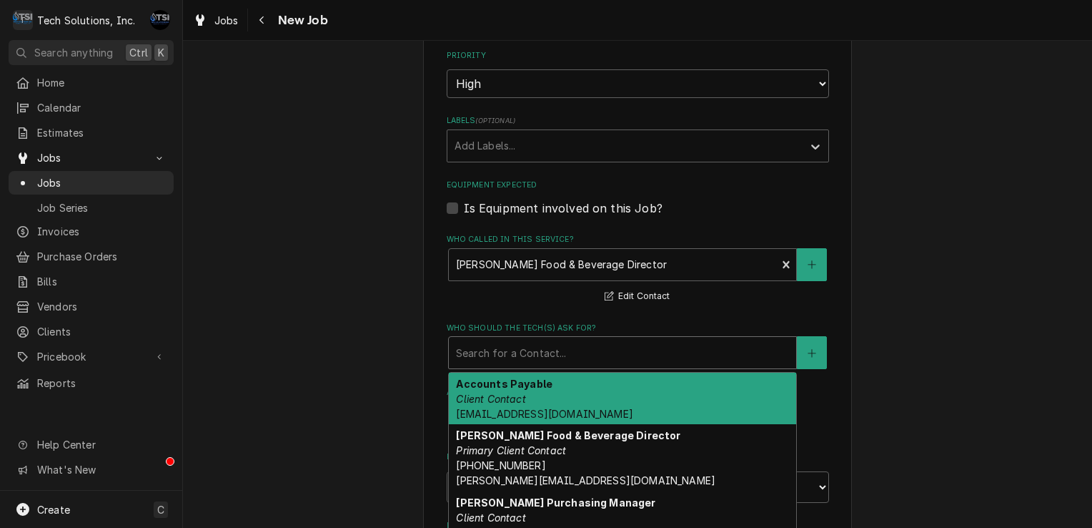
click at [508, 340] on div "Who should the tech(s) ask for?" at bounding box center [622, 353] width 333 height 26
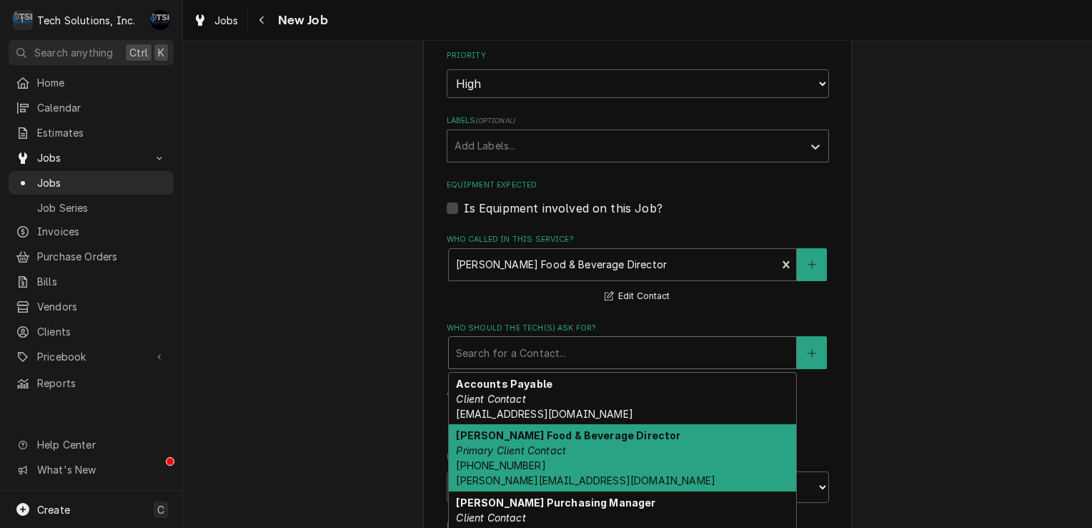
click at [495, 429] on strong "Brian Campbell Food & Beverage Director" at bounding box center [568, 435] width 224 height 12
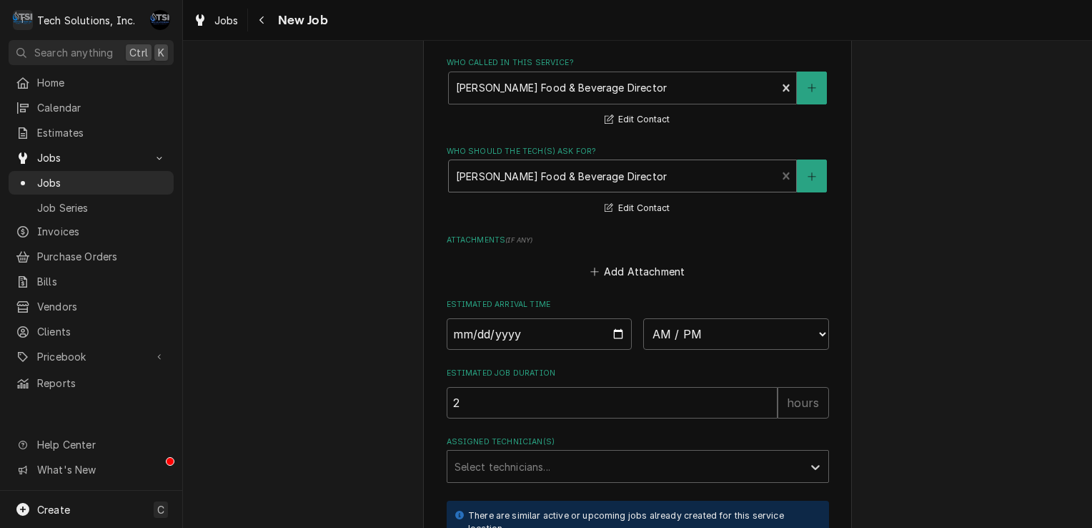
scroll to position [1217, 0]
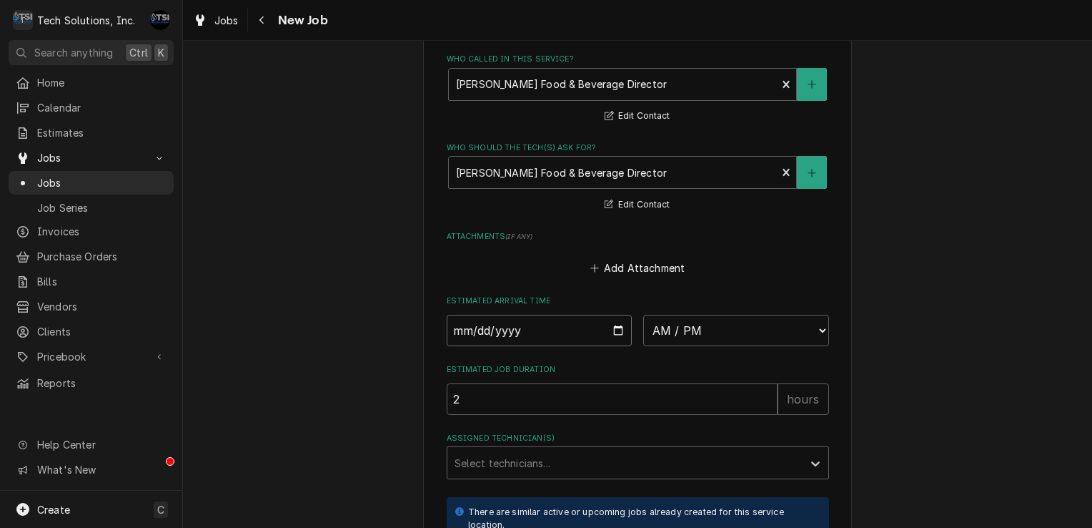
click at [615, 315] on input "Date" at bounding box center [540, 330] width 186 height 31
click at [717, 315] on select "AM / PM 6:00 AM 6:15 AM 6:30 AM 6:45 AM 7:00 AM 7:15 AM 7:30 AM 7:45 AM 8:00 AM…" at bounding box center [736, 330] width 186 height 31
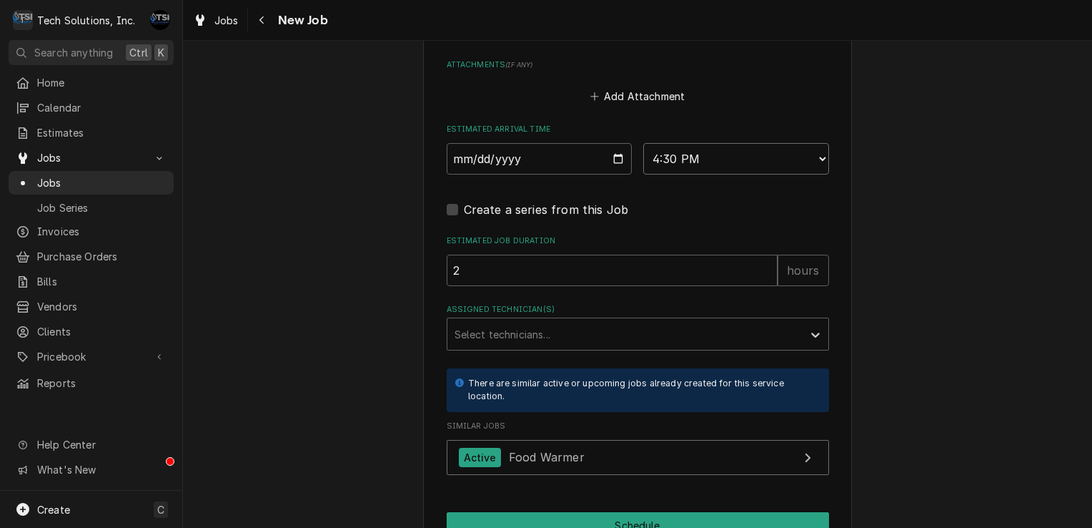
scroll to position [1390, 0]
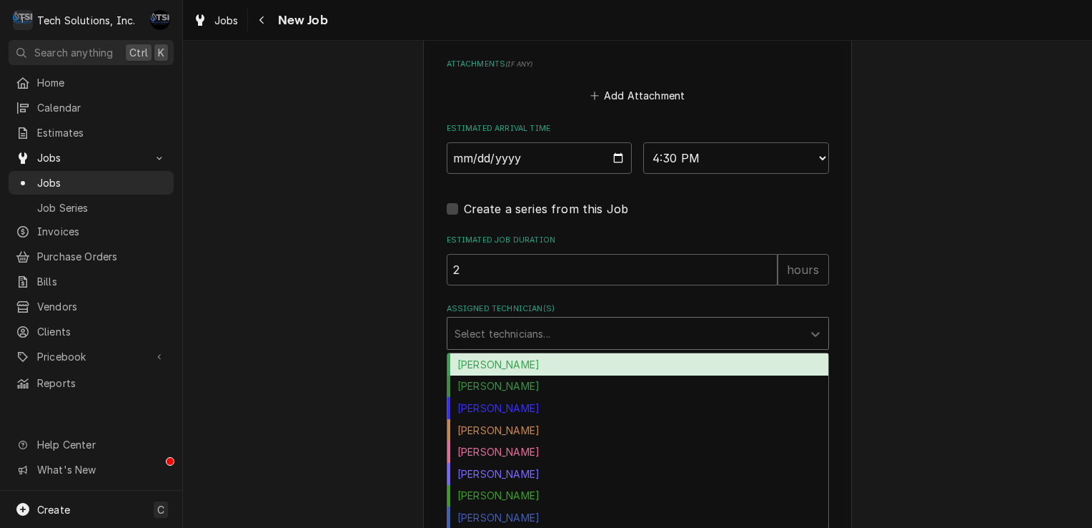
click at [549, 320] on div "Assigned Technician(s)" at bounding box center [625, 333] width 341 height 26
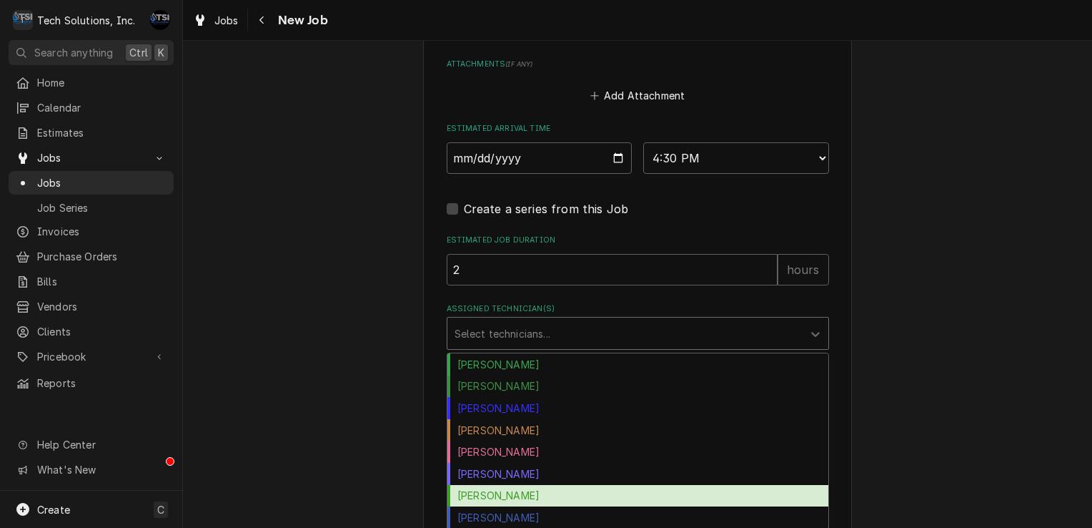
click at [492, 485] on div "Otis Tooley" at bounding box center [638, 496] width 381 height 22
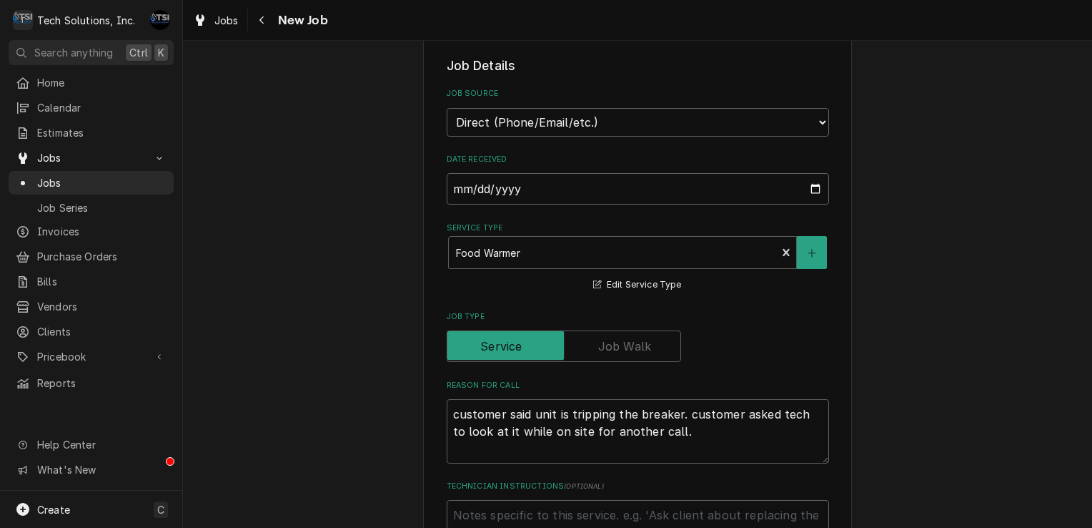
scroll to position [532, 0]
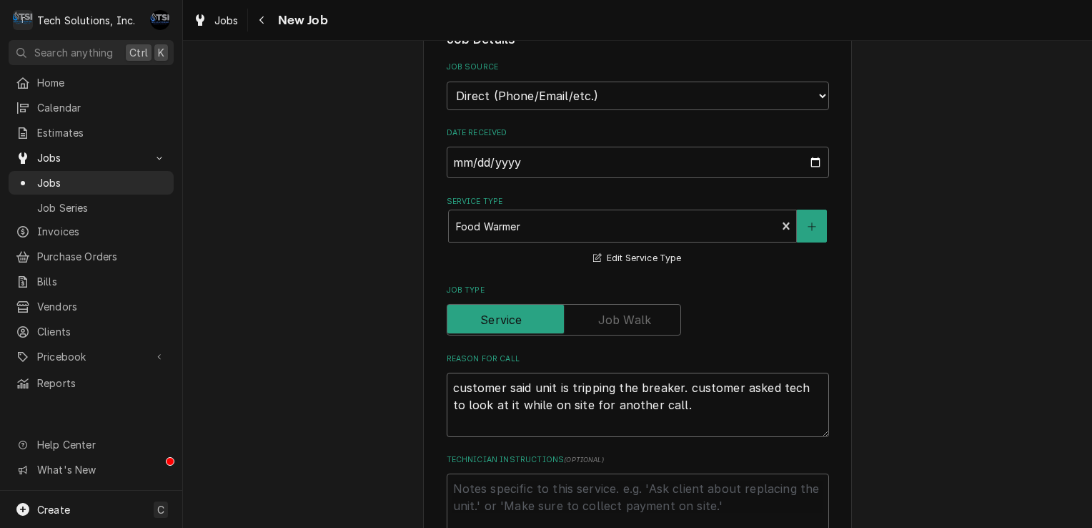
click at [698, 380] on textarea "customer said unit is tripping the breaker. customer asked tech to look at it w…" at bounding box center [638, 404] width 382 height 64
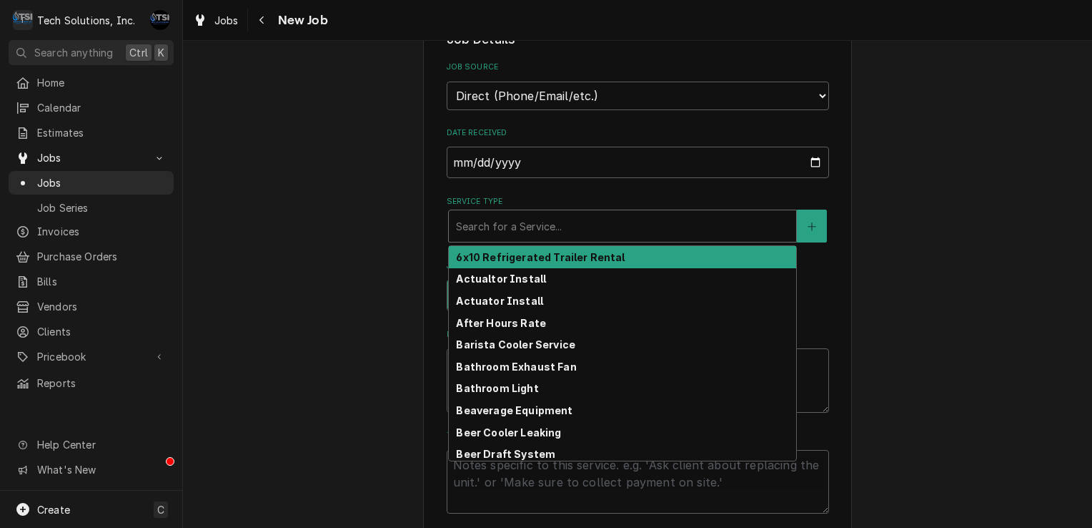
click at [718, 213] on div "Service Type" at bounding box center [622, 226] width 333 height 26
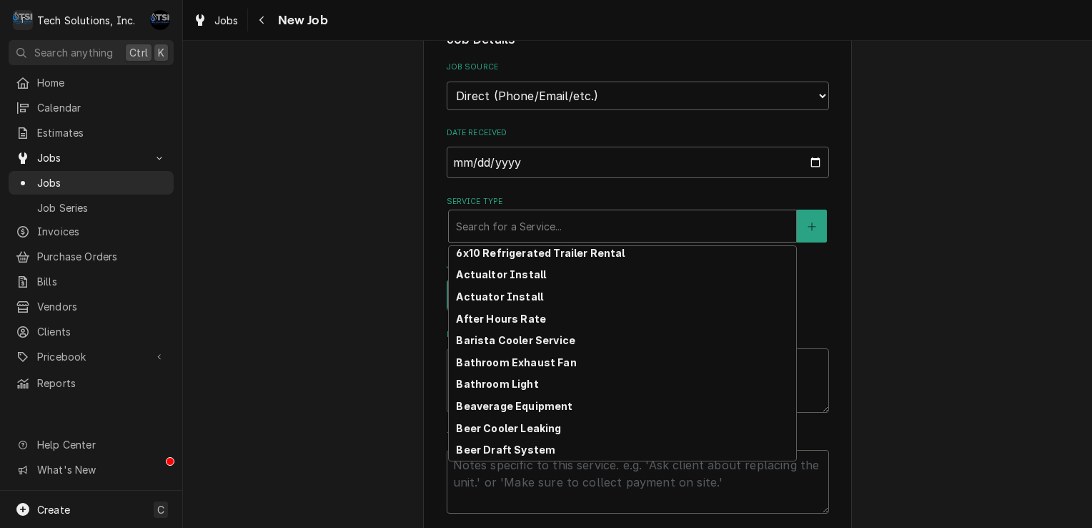
scroll to position [0, 0]
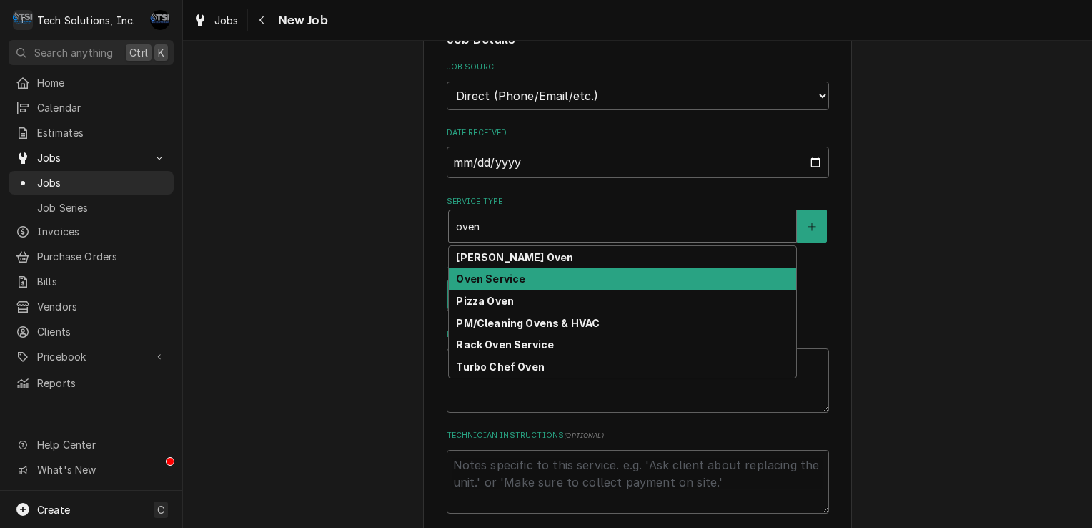
click at [583, 268] on div "Oven Service" at bounding box center [622, 279] width 347 height 22
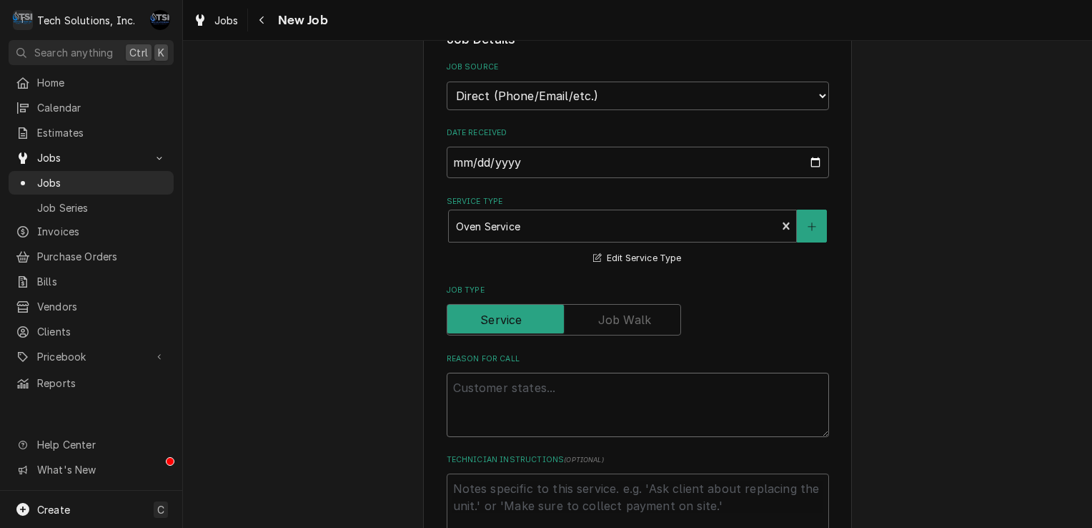
click at [578, 384] on textarea "Reason For Call" at bounding box center [638, 404] width 382 height 64
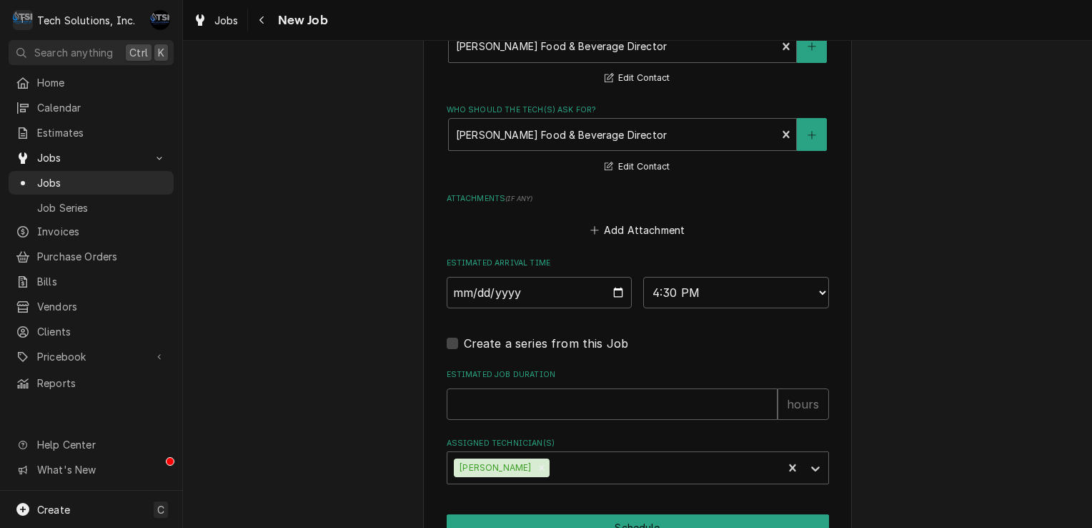
scroll to position [1312, 0]
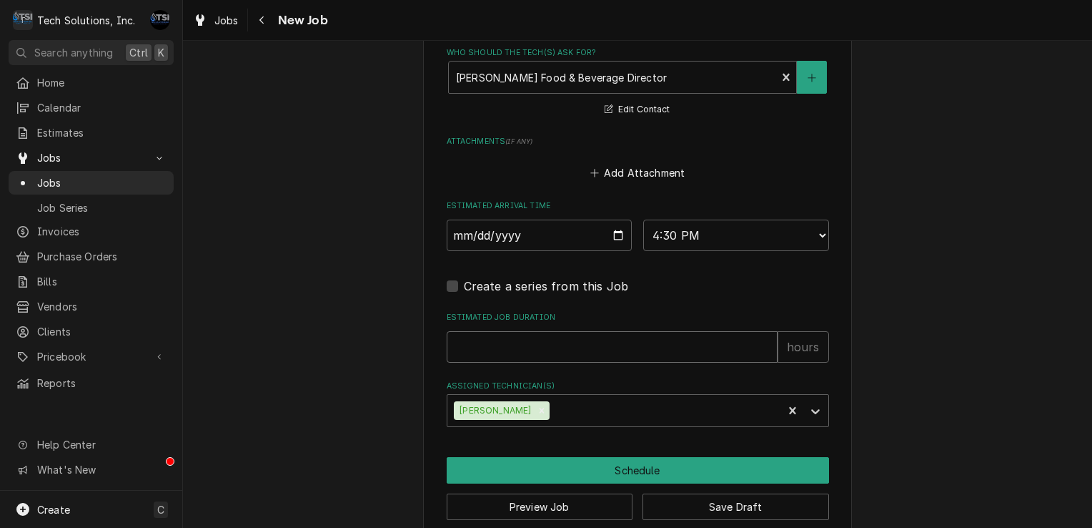
click at [645, 336] on input "Estimated Job Duration" at bounding box center [612, 346] width 331 height 31
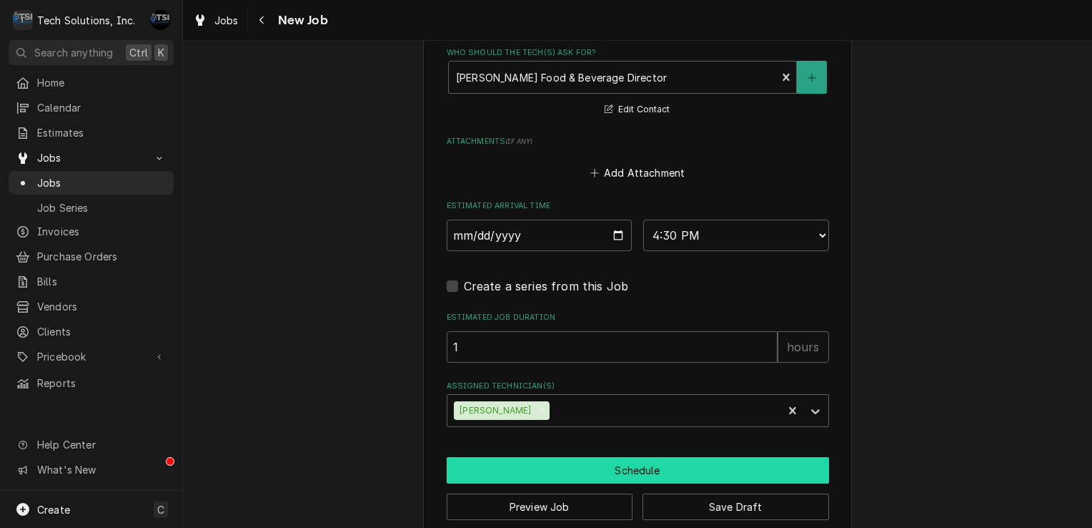
click at [611, 457] on button "Schedule" at bounding box center [638, 470] width 382 height 26
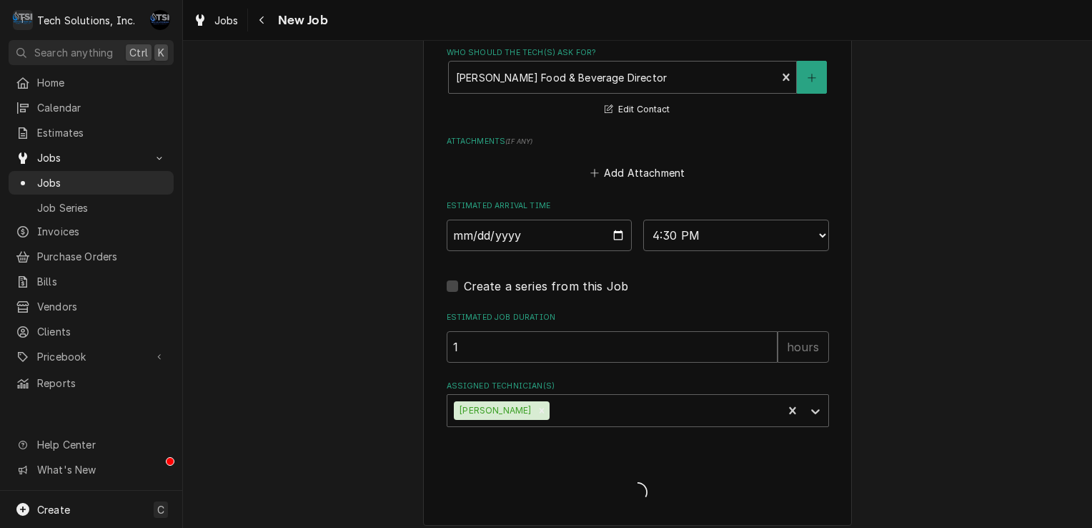
scroll to position [1300, 0]
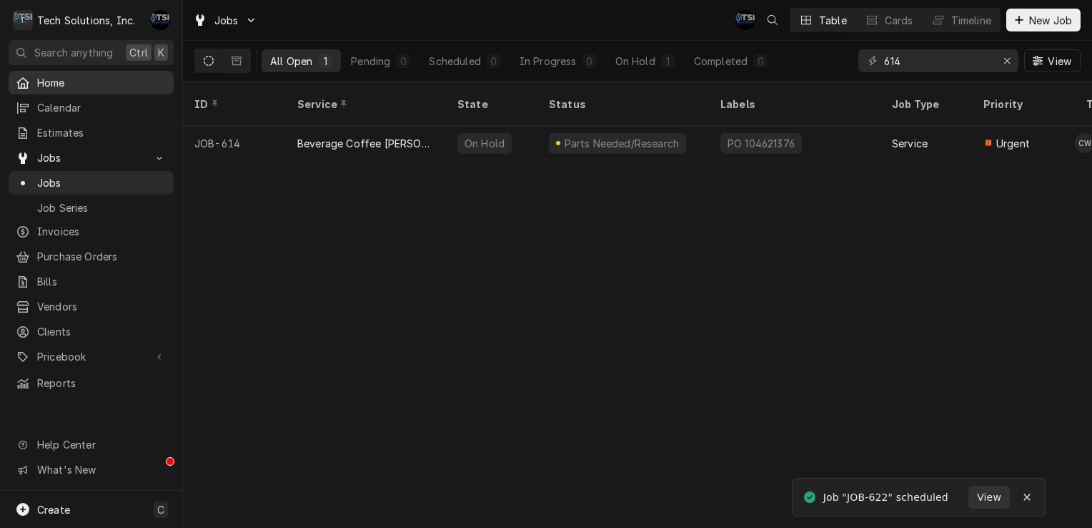
click at [81, 80] on span "Home" at bounding box center [101, 82] width 129 height 15
